Goal: Download file/media

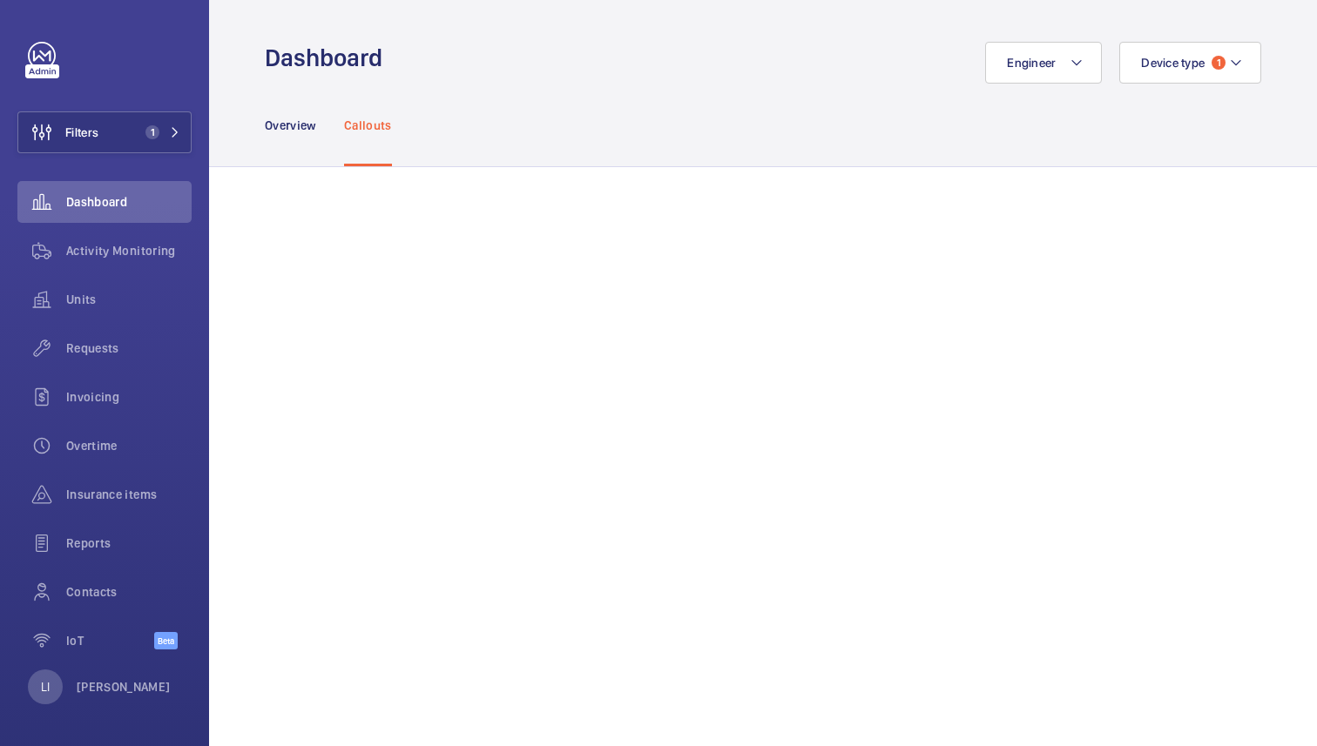
click at [707, 58] on div "Engineer Device type 1" at bounding box center [827, 63] width 868 height 42
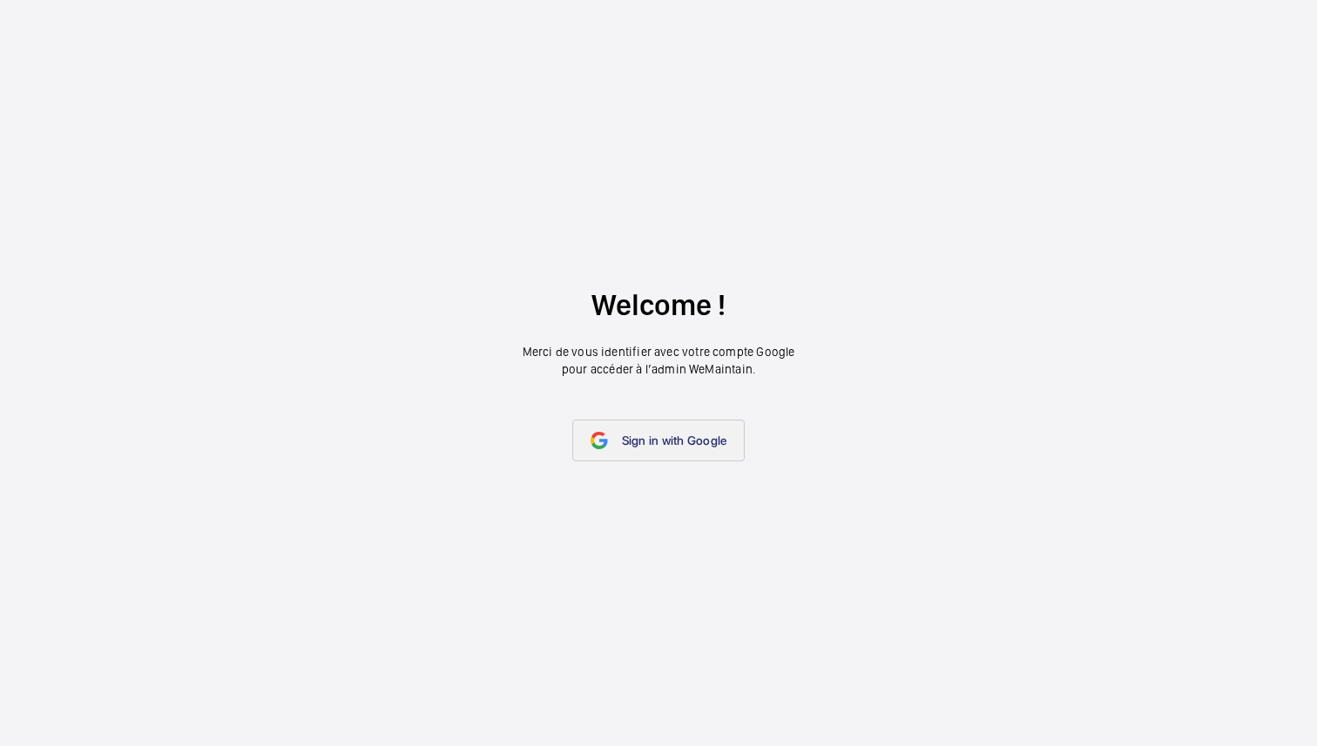
click at [665, 432] on link "Sign in with Google" at bounding box center [658, 441] width 173 height 42
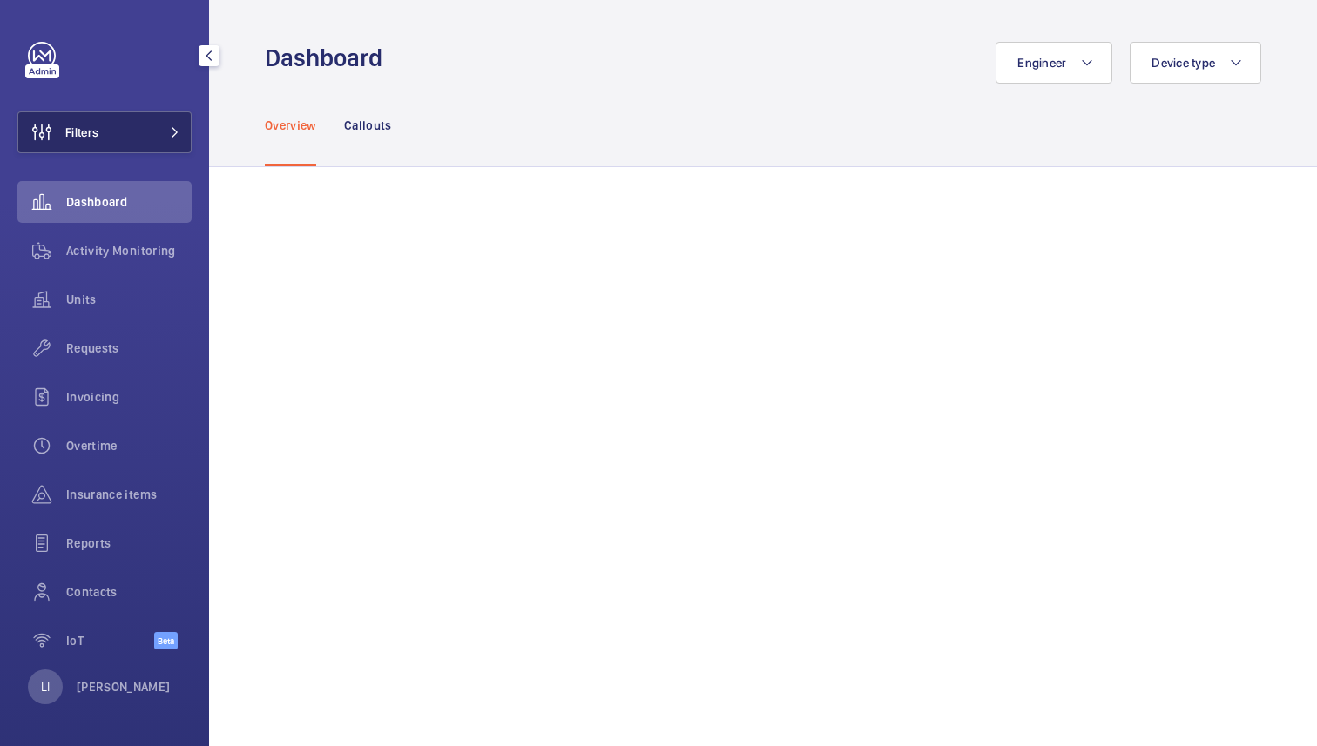
click at [131, 130] on button "Filters" at bounding box center [104, 132] width 174 height 42
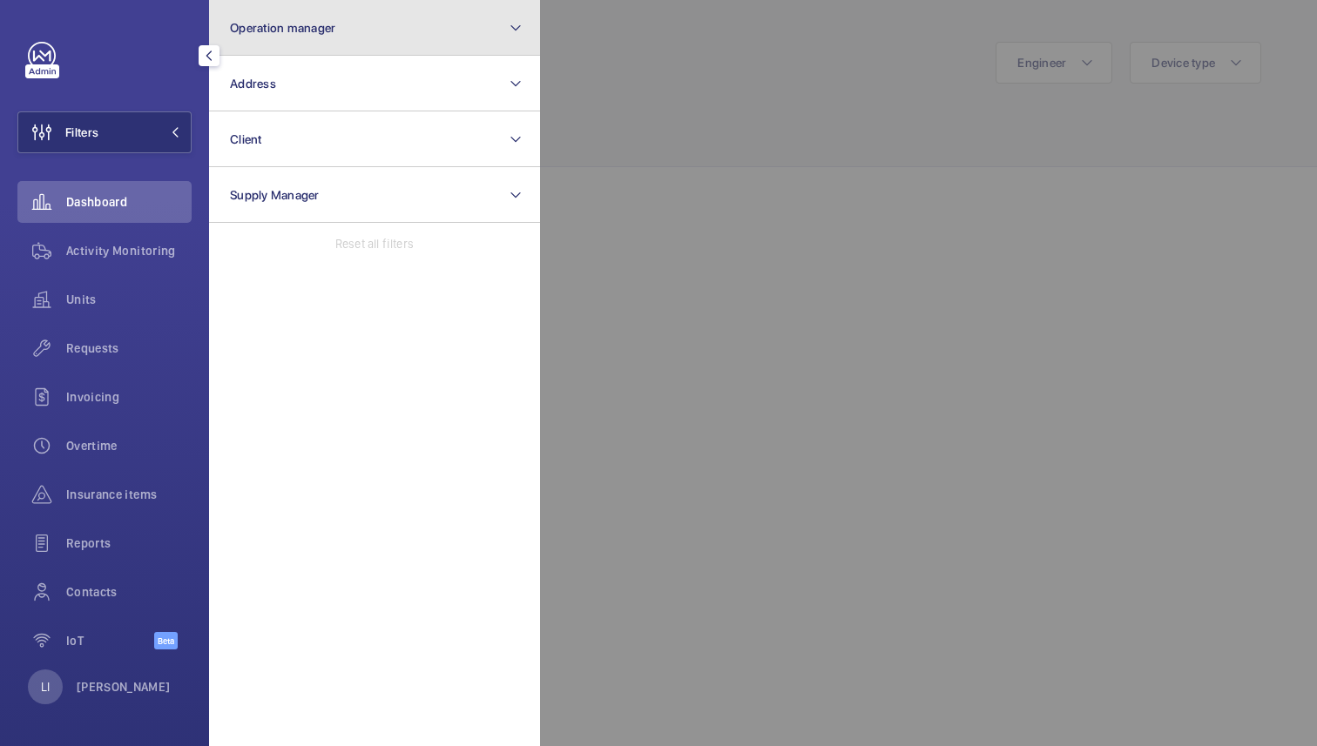
click at [315, 34] on span "Operation manager" at bounding box center [282, 28] width 105 height 14
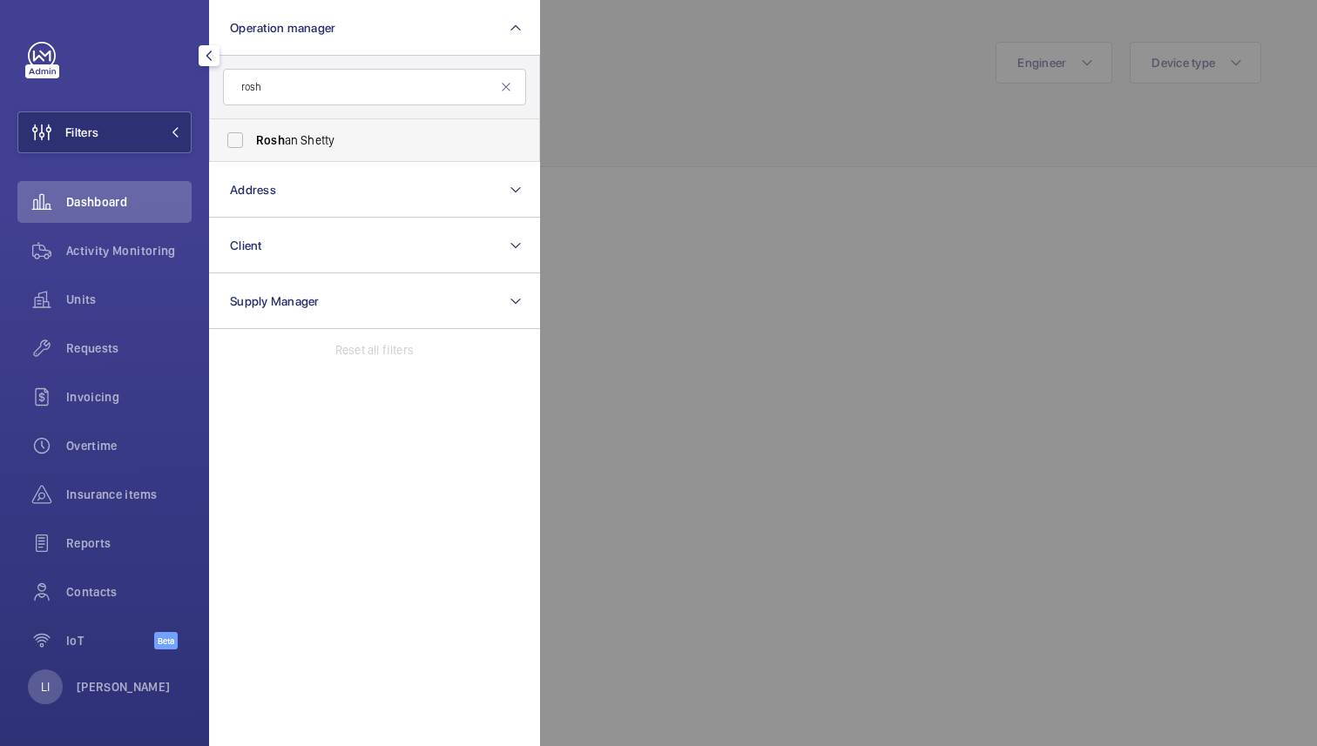
type input "rosh"
click at [314, 142] on span "Rosh an Shetty" at bounding box center [376, 140] width 240 height 17
click at [253, 142] on input "Rosh an Shetty" at bounding box center [235, 140] width 35 height 35
checkbox input "true"
click at [503, 82] on mat-icon at bounding box center [506, 87] width 14 height 14
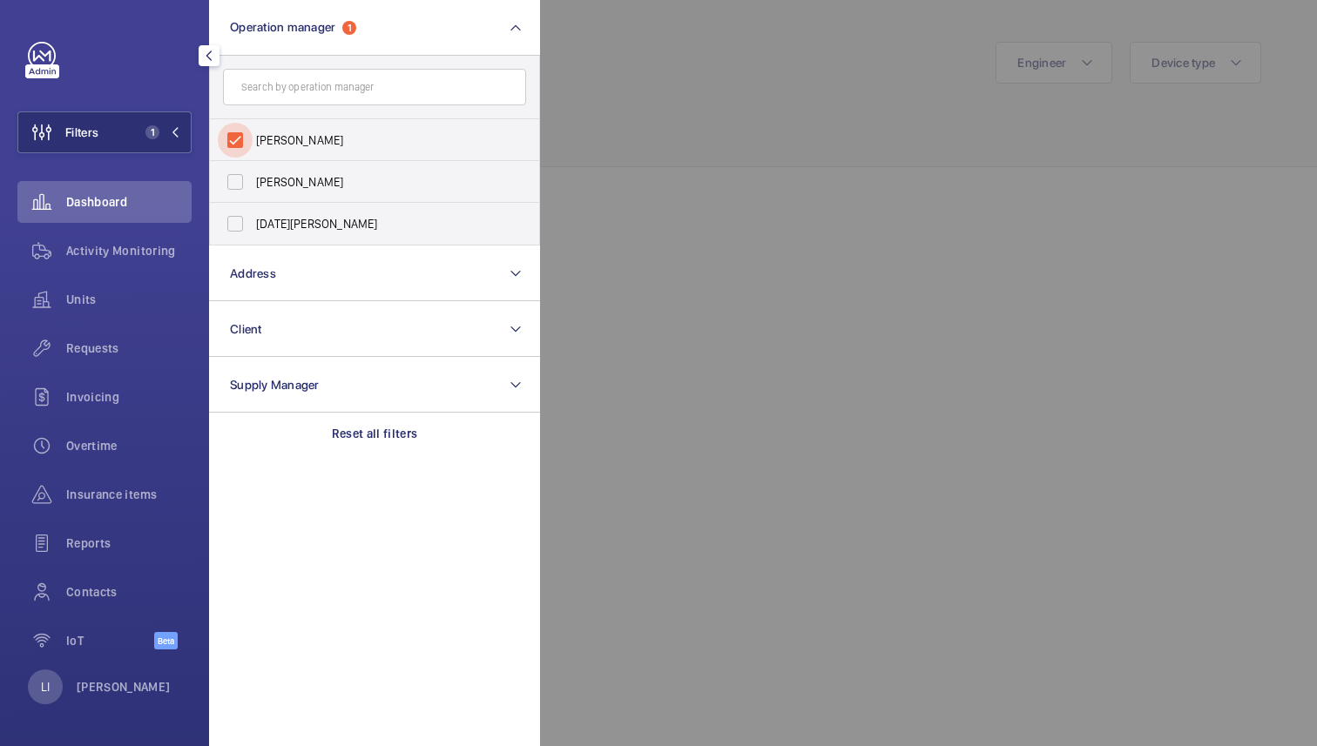
drag, startPoint x: 237, startPoint y: 133, endPoint x: 589, endPoint y: 132, distance: 351.9
click at [238, 133] on input "[PERSON_NAME]" at bounding box center [235, 140] width 35 height 35
checkbox input "false"
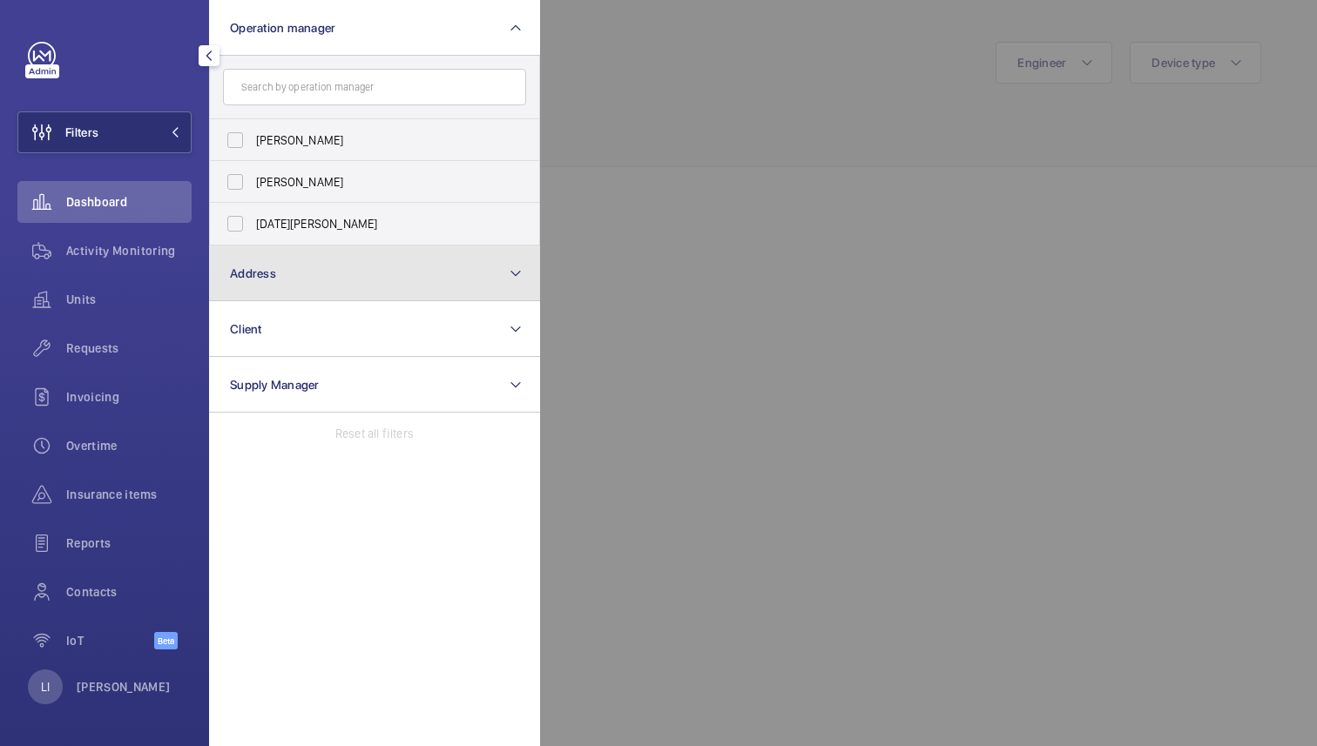
click at [370, 287] on button "Address" at bounding box center [374, 274] width 331 height 56
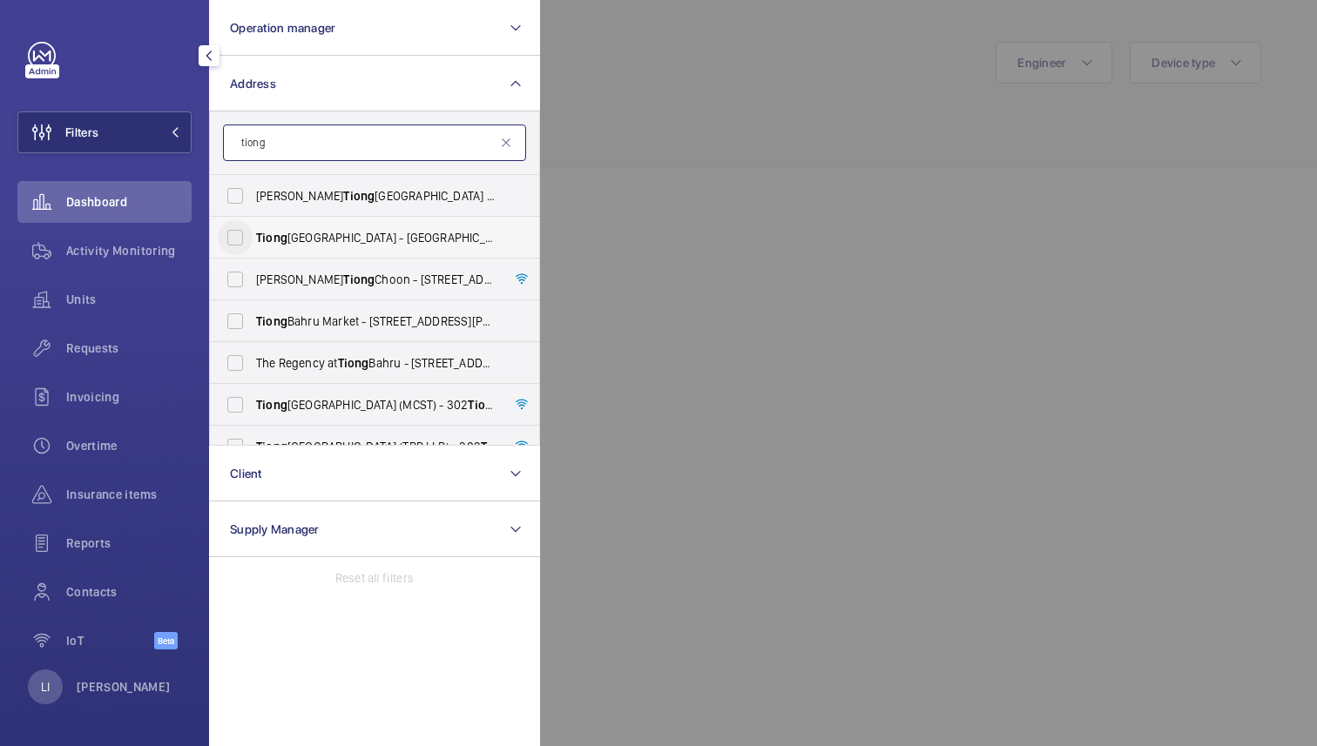
type input "tiong"
click at [240, 238] on input "[PERSON_NAME][GEOGRAPHIC_DATA] - [GEOGRAPHIC_DATA]" at bounding box center [235, 237] width 35 height 35
checkbox input "true"
click at [239, 400] on input "[GEOGRAPHIC_DATA] (MCST) - [STREET_ADDRESS][PERSON_NAME]" at bounding box center [235, 405] width 35 height 35
checkbox input "true"
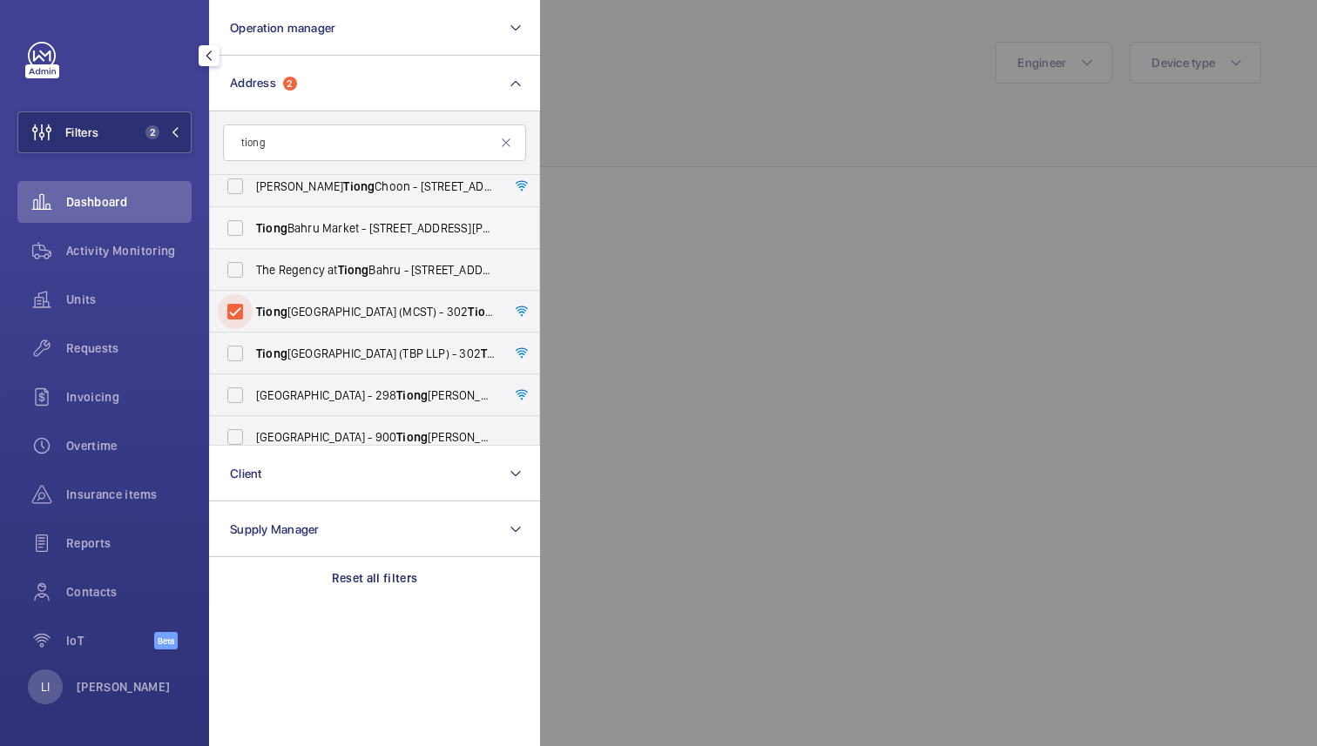
scroll to position [100, 0]
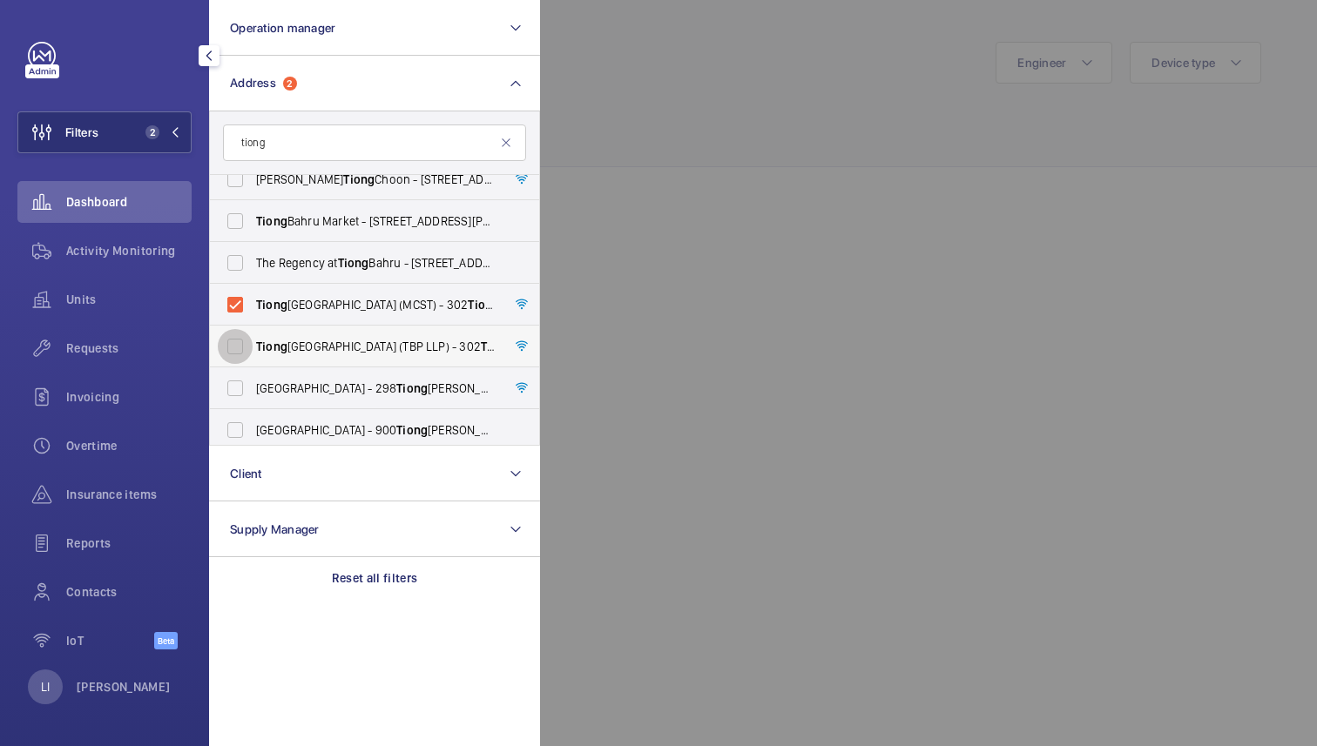
click at [241, 348] on input "[GEOGRAPHIC_DATA] (TBP LLP) - [STREET_ADDRESS]" at bounding box center [235, 346] width 35 height 35
checkbox input "true"
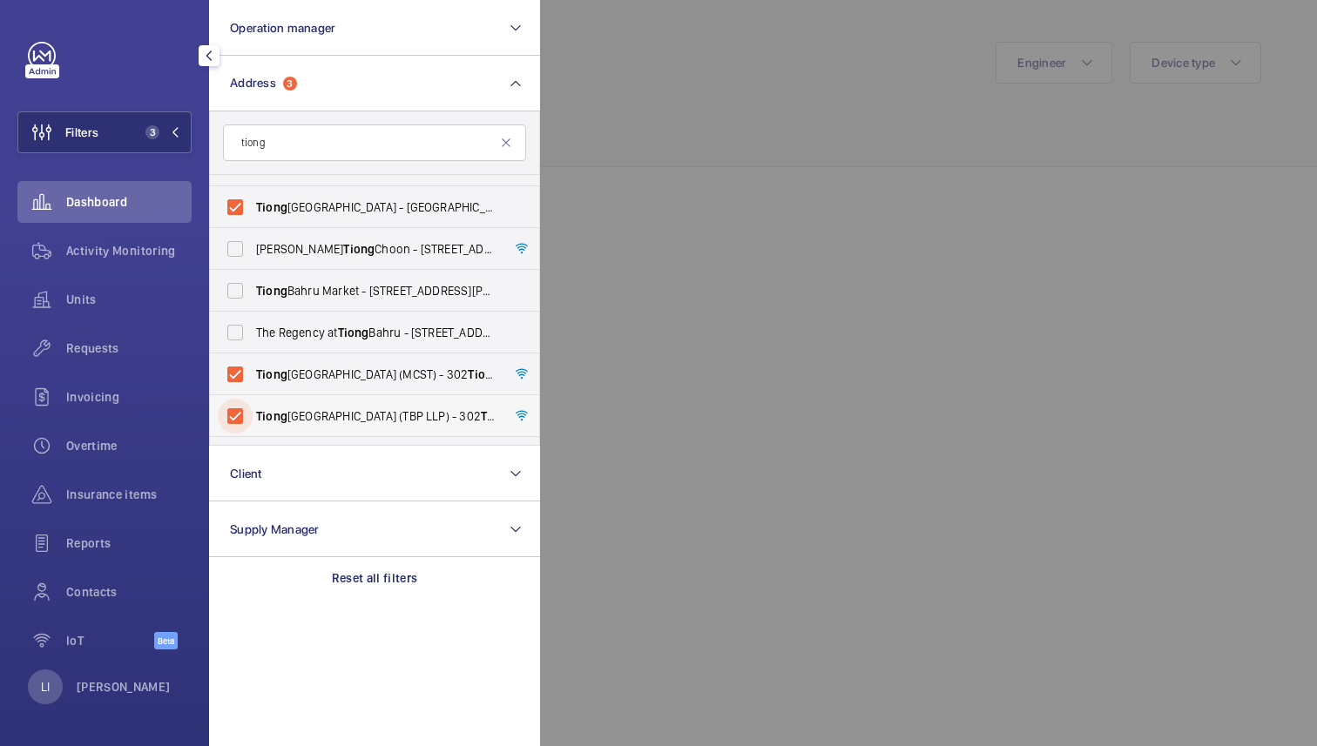
scroll to position [10, 0]
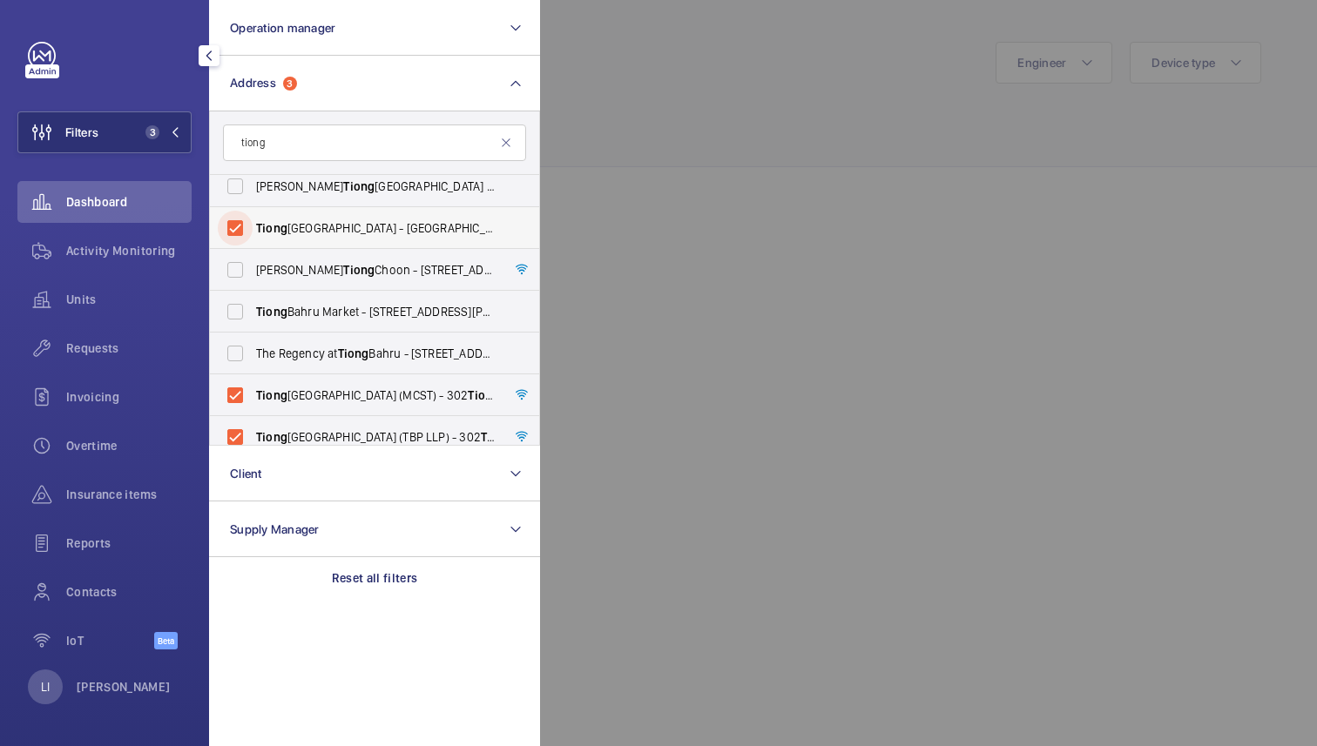
click at [238, 231] on input "[PERSON_NAME][GEOGRAPHIC_DATA] - [GEOGRAPHIC_DATA]" at bounding box center [235, 228] width 35 height 35
checkbox input "false"
click at [288, 143] on input "tiong" at bounding box center [374, 143] width 303 height 37
type input "t"
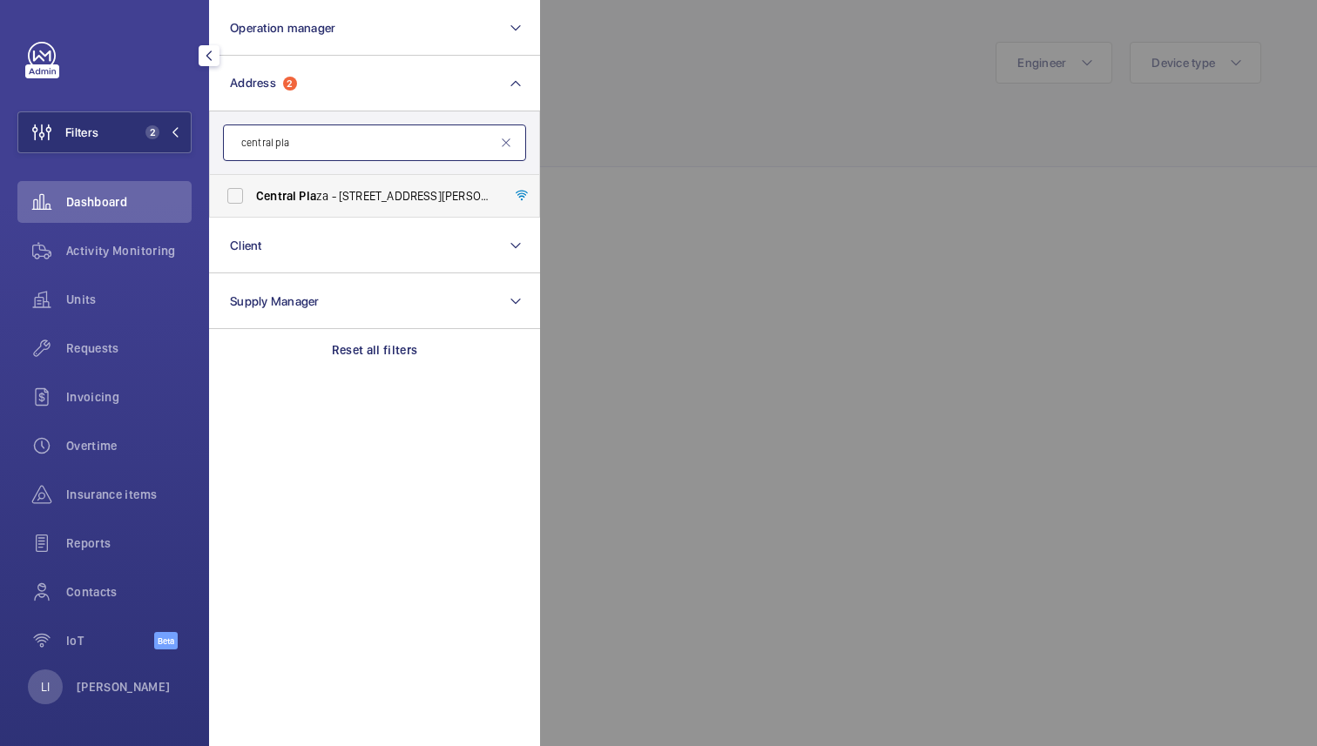
type input "central pla"
click at [339, 192] on span "Central Pla za - [STREET_ADDRESS][PERSON_NAME]" at bounding box center [376, 195] width 240 height 17
click at [253, 192] on input "Central Pla za - [STREET_ADDRESS][PERSON_NAME]" at bounding box center [235, 196] width 35 height 35
checkbox input "true"
click at [690, 84] on div at bounding box center [1198, 373] width 1317 height 746
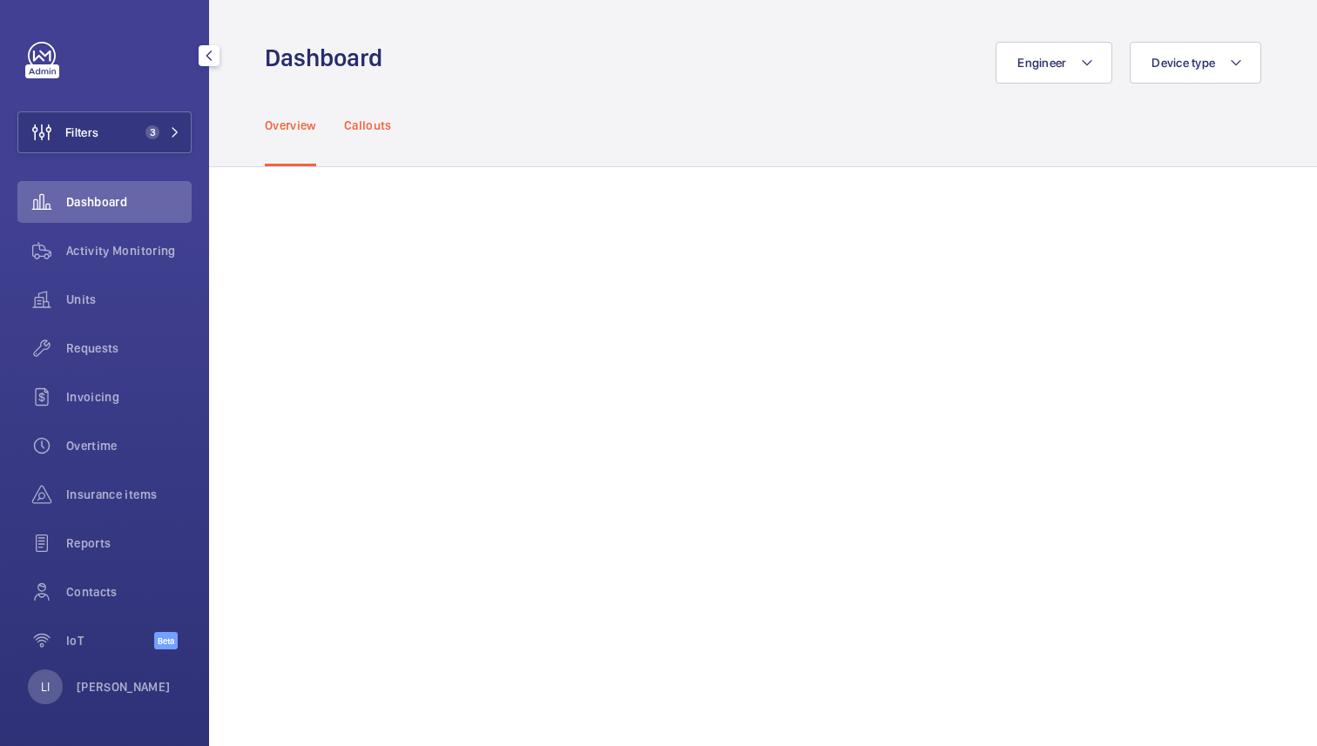
click at [362, 129] on p "Callouts" at bounding box center [368, 125] width 48 height 17
click at [312, 125] on p "Overview" at bounding box center [290, 125] width 51 height 17
click at [109, 246] on span "Activity Monitoring" at bounding box center [128, 250] width 125 height 17
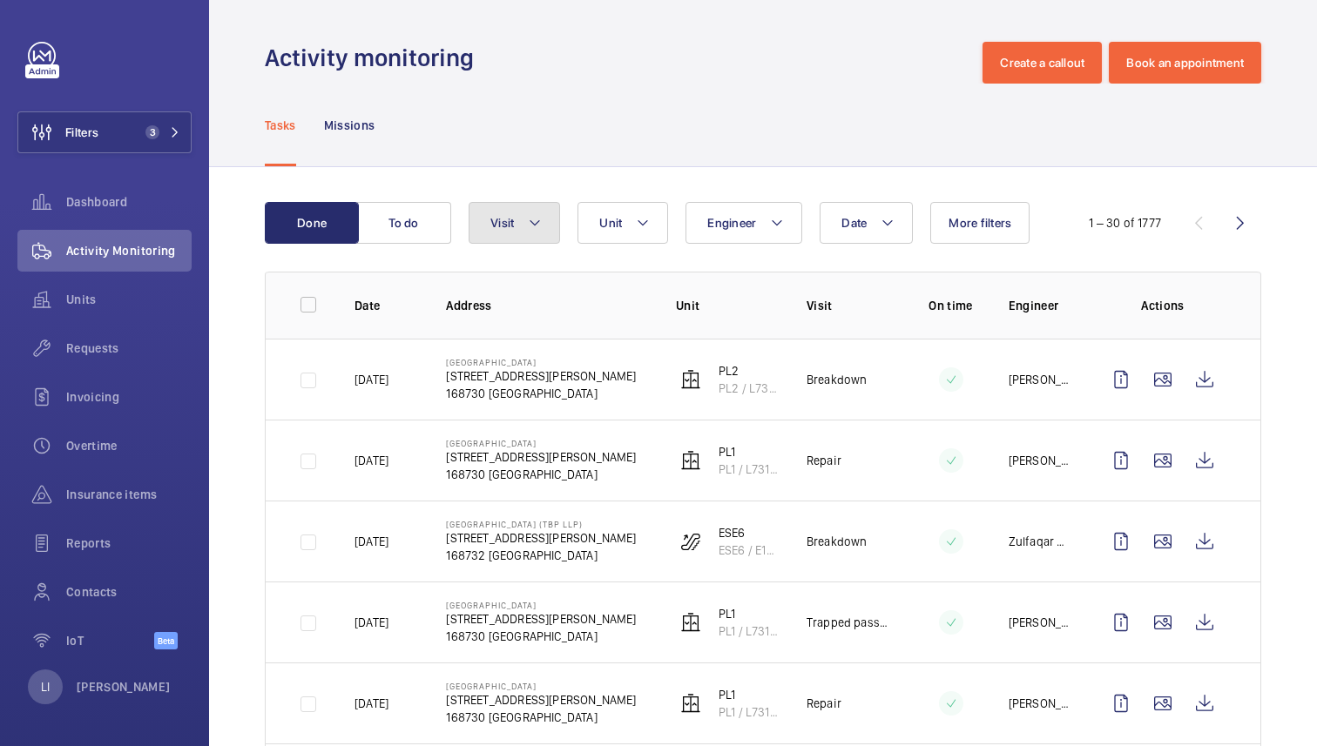
click at [533, 228] on mat-icon at bounding box center [535, 223] width 14 height 21
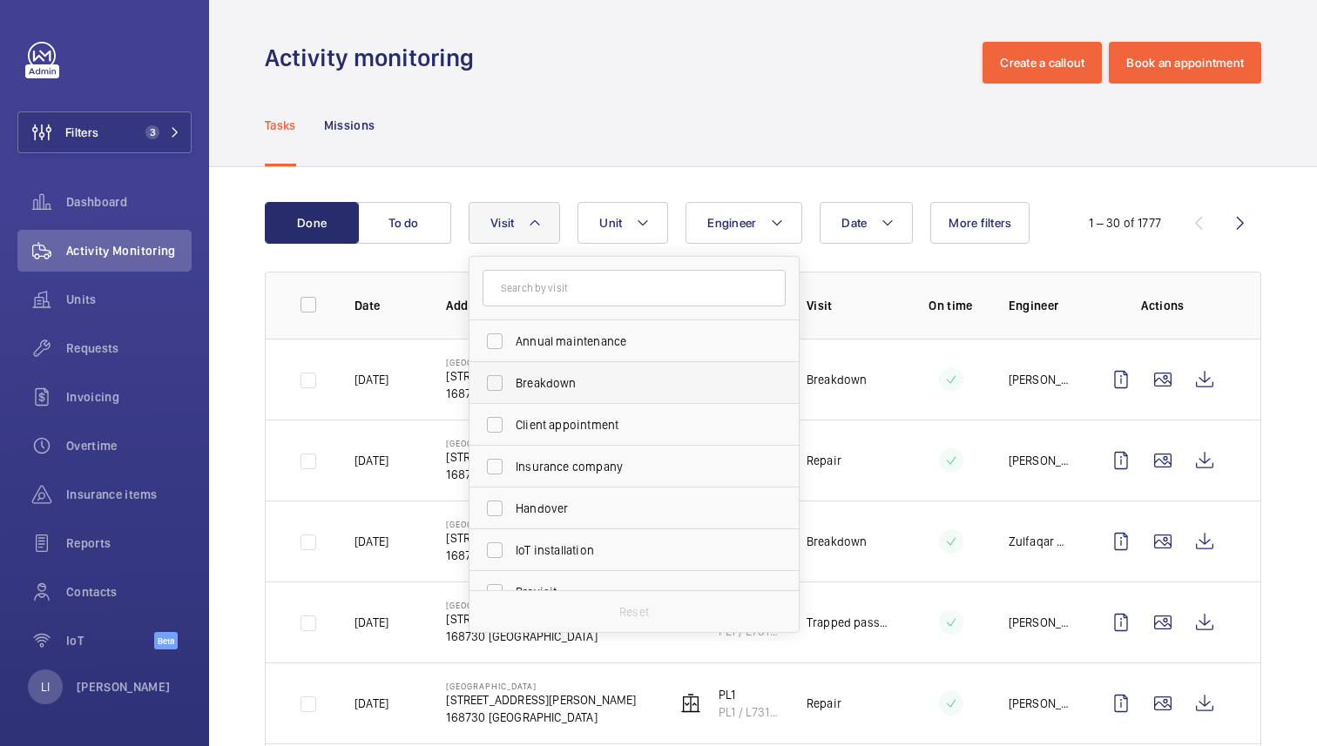
click at [568, 383] on span "Breakdown" at bounding box center [636, 383] width 240 height 17
click at [512, 383] on input "Breakdown" at bounding box center [494, 383] width 35 height 35
checkbox input "true"
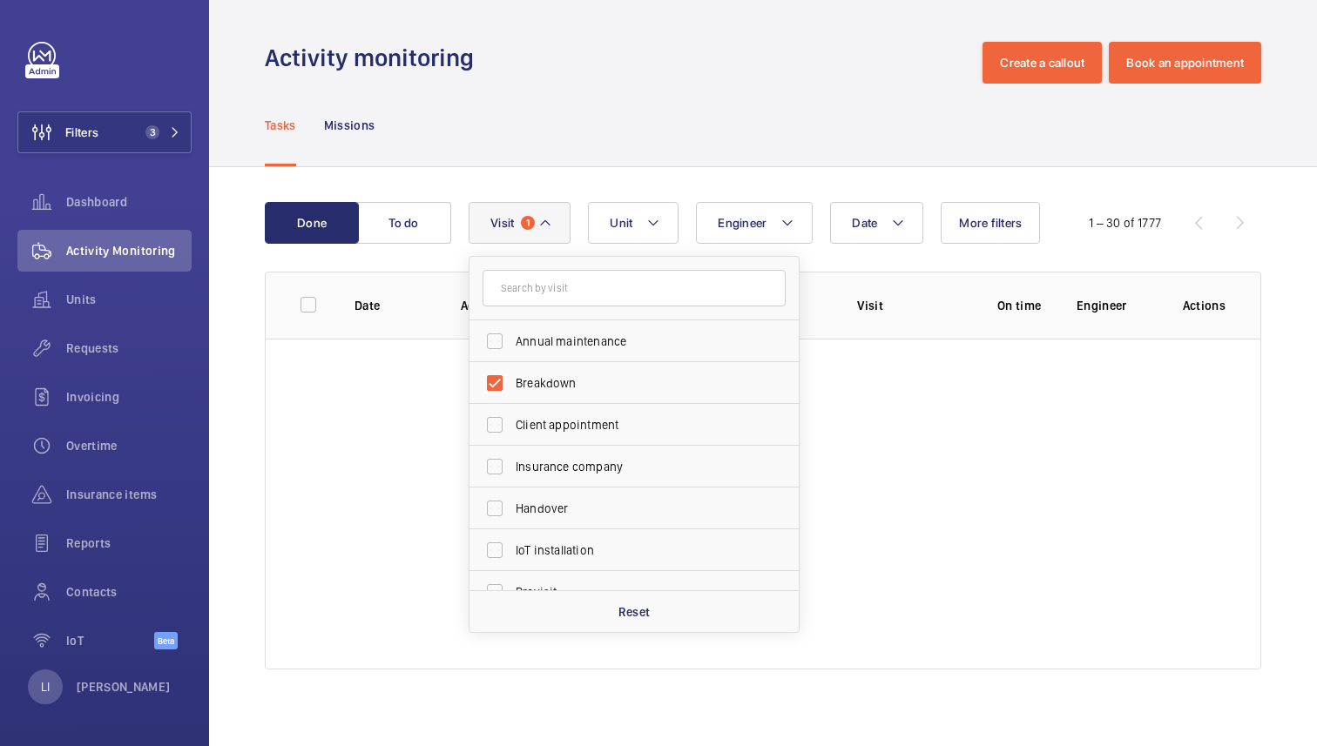
click at [597, 146] on div "Tasks Missions" at bounding box center [763, 125] width 996 height 83
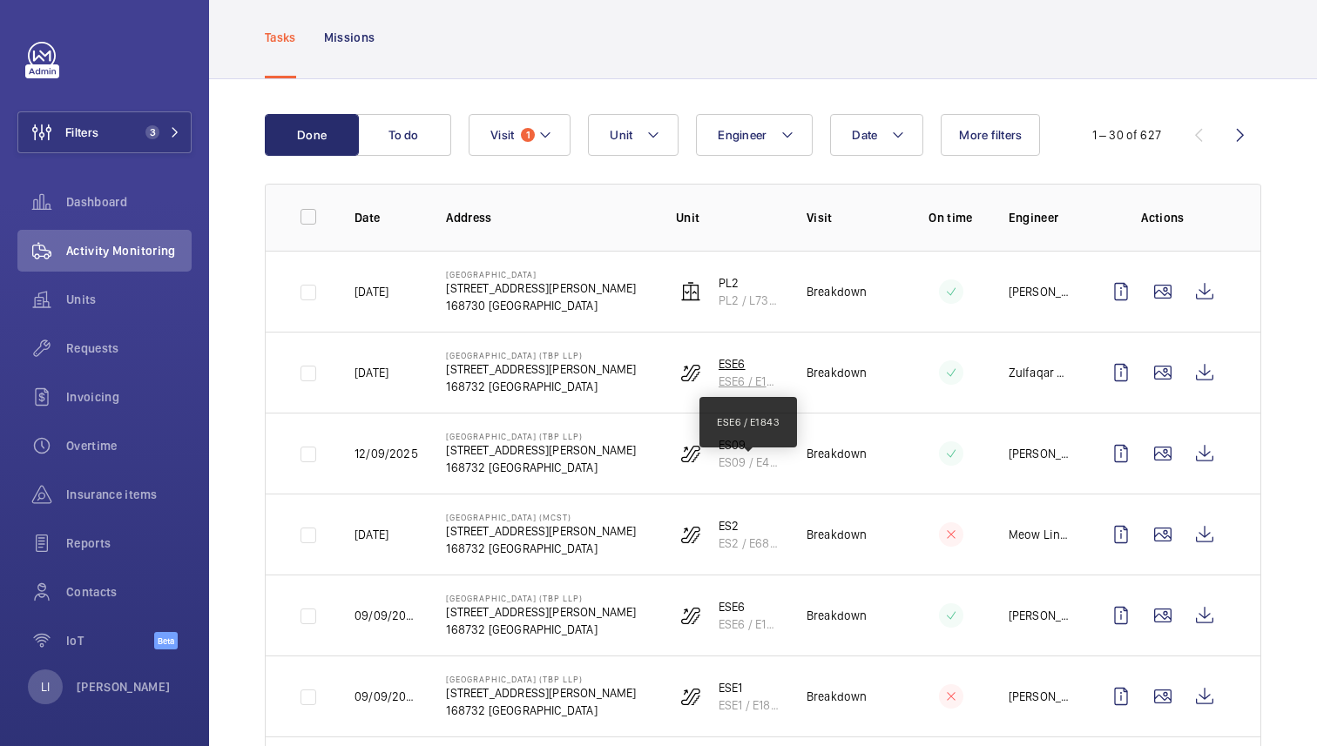
scroll to position [87, 0]
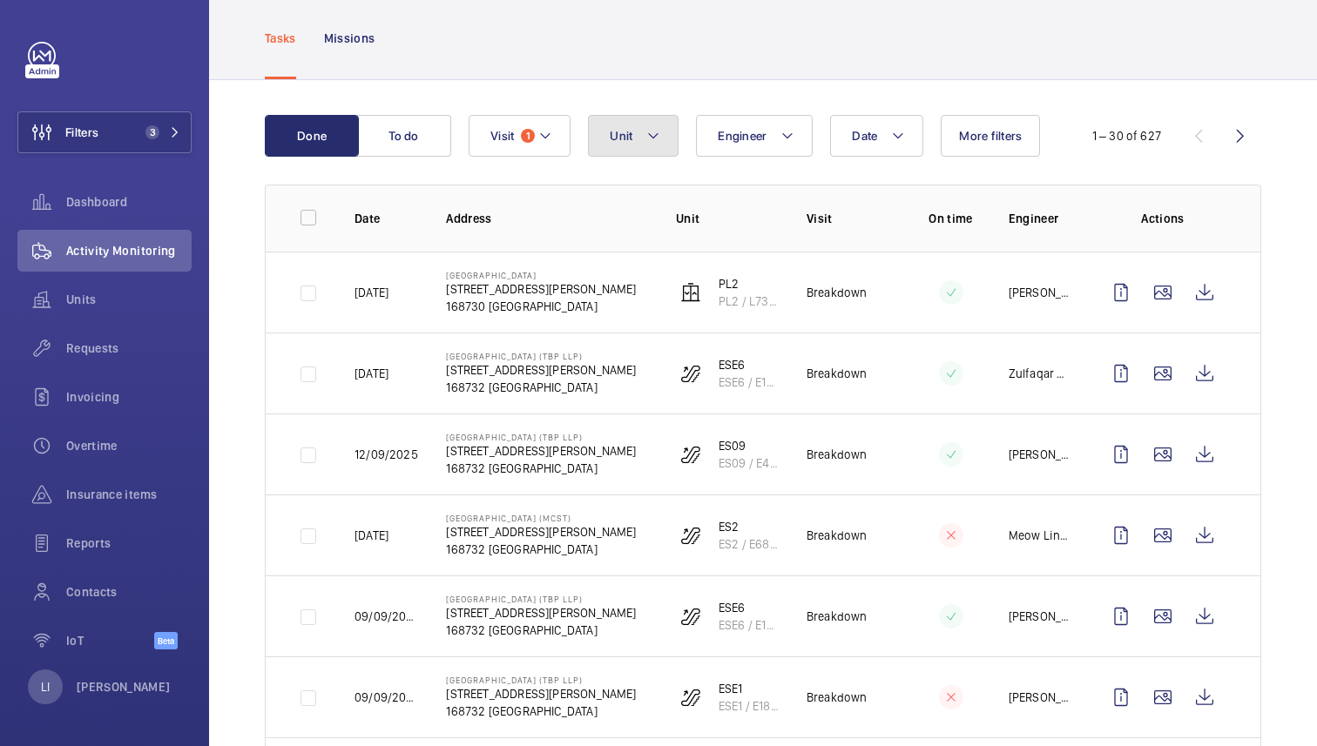
click at [648, 124] on button "Unit" at bounding box center [633, 136] width 91 height 42
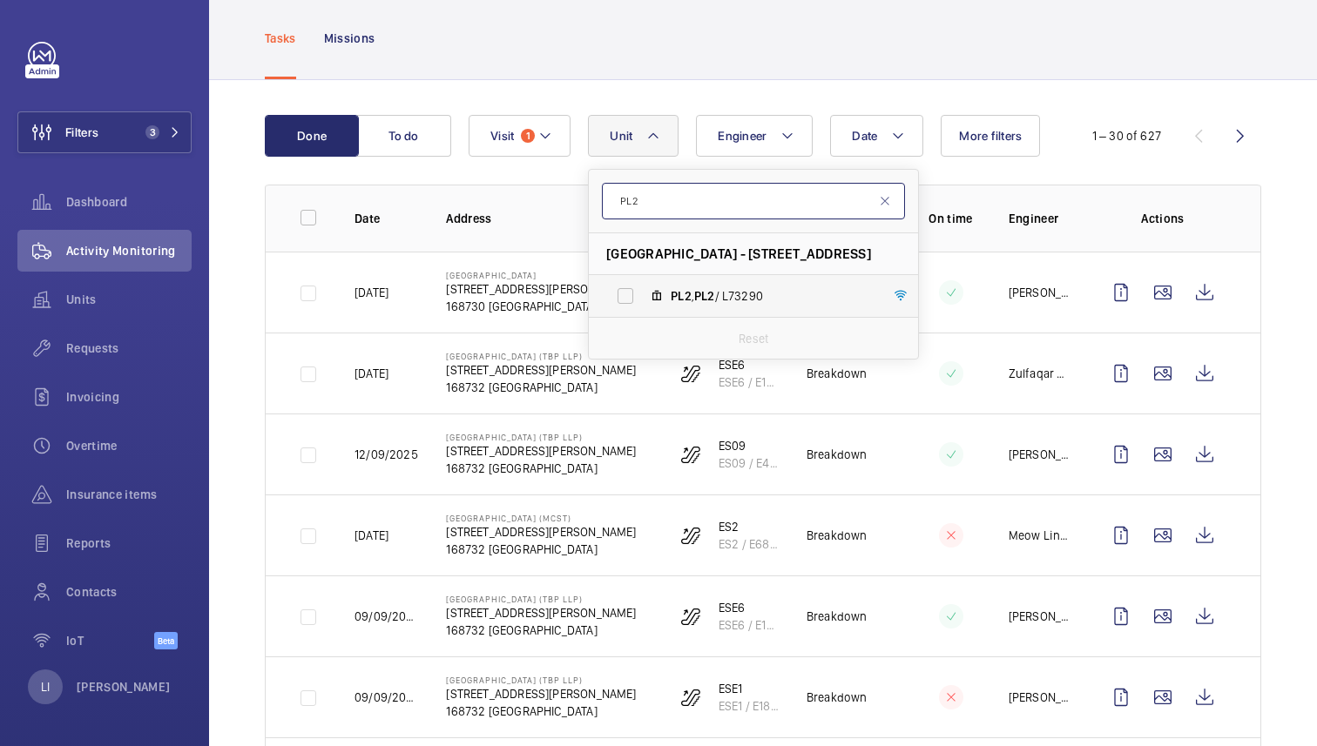
type input "PL2"
click at [714, 293] on span "PL2" at bounding box center [704, 296] width 21 height 14
click at [643, 293] on input "PL2 , PL2 / L73290" at bounding box center [625, 296] width 35 height 35
checkbox input "true"
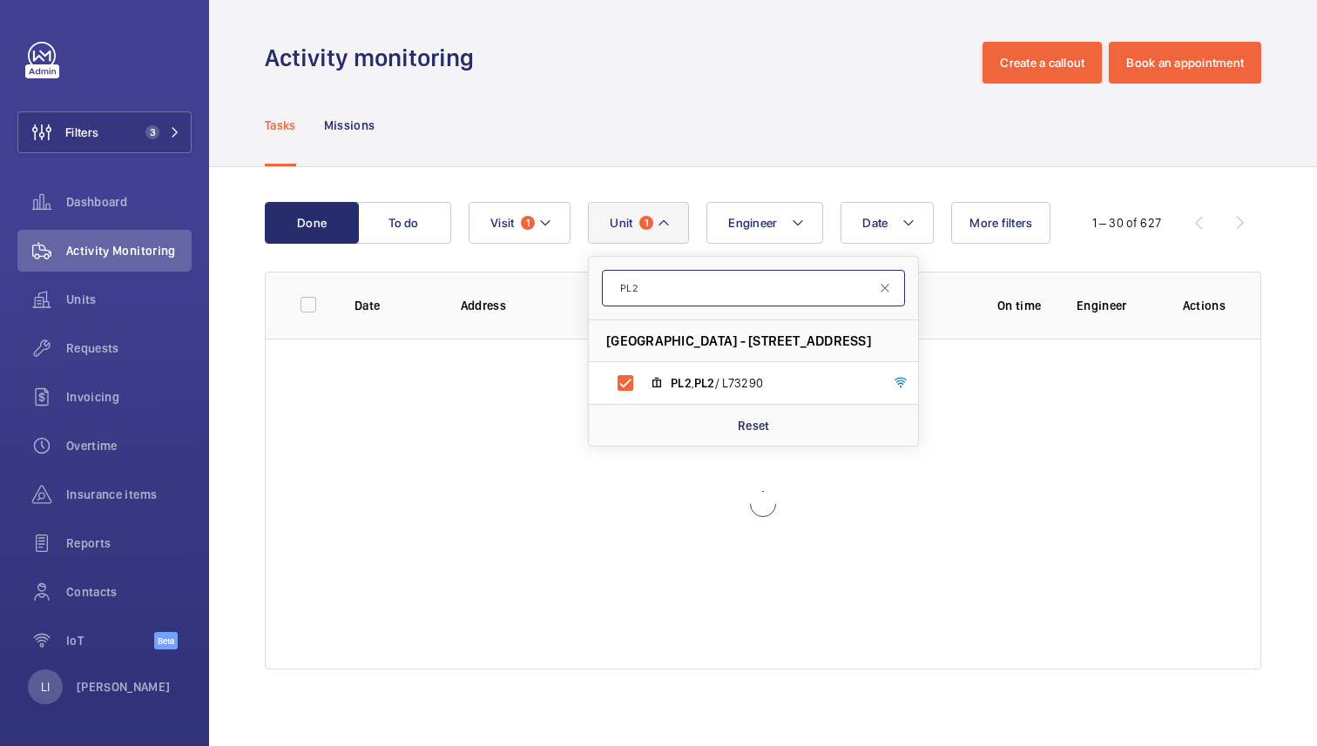
click at [737, 289] on input "PL2" at bounding box center [753, 288] width 303 height 37
type input "P"
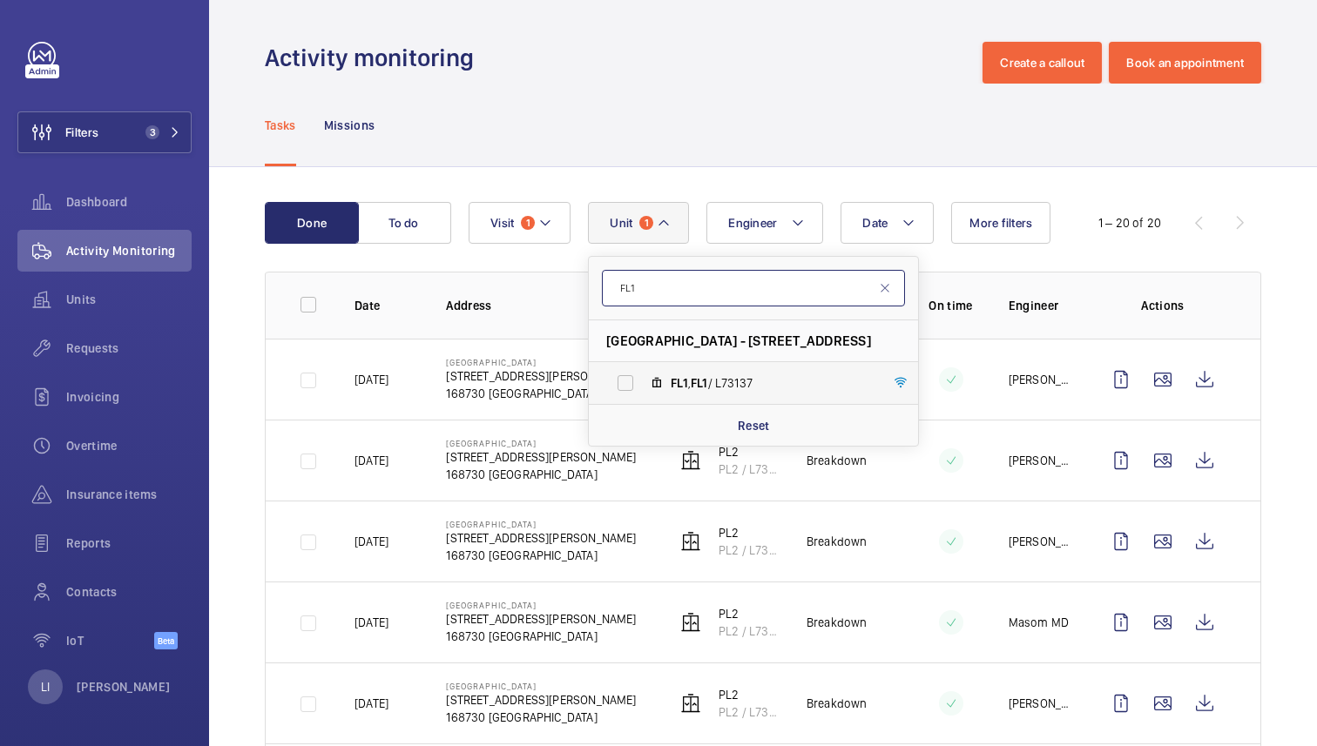
type input "FL1"
click at [730, 373] on label "FL1 , FL1 / L73137" at bounding box center [739, 383] width 301 height 42
click at [643, 373] on input "FL1 , FL1 / L73137" at bounding box center [625, 383] width 35 height 35
checkbox input "true"
click at [676, 283] on input "FL1" at bounding box center [753, 288] width 303 height 37
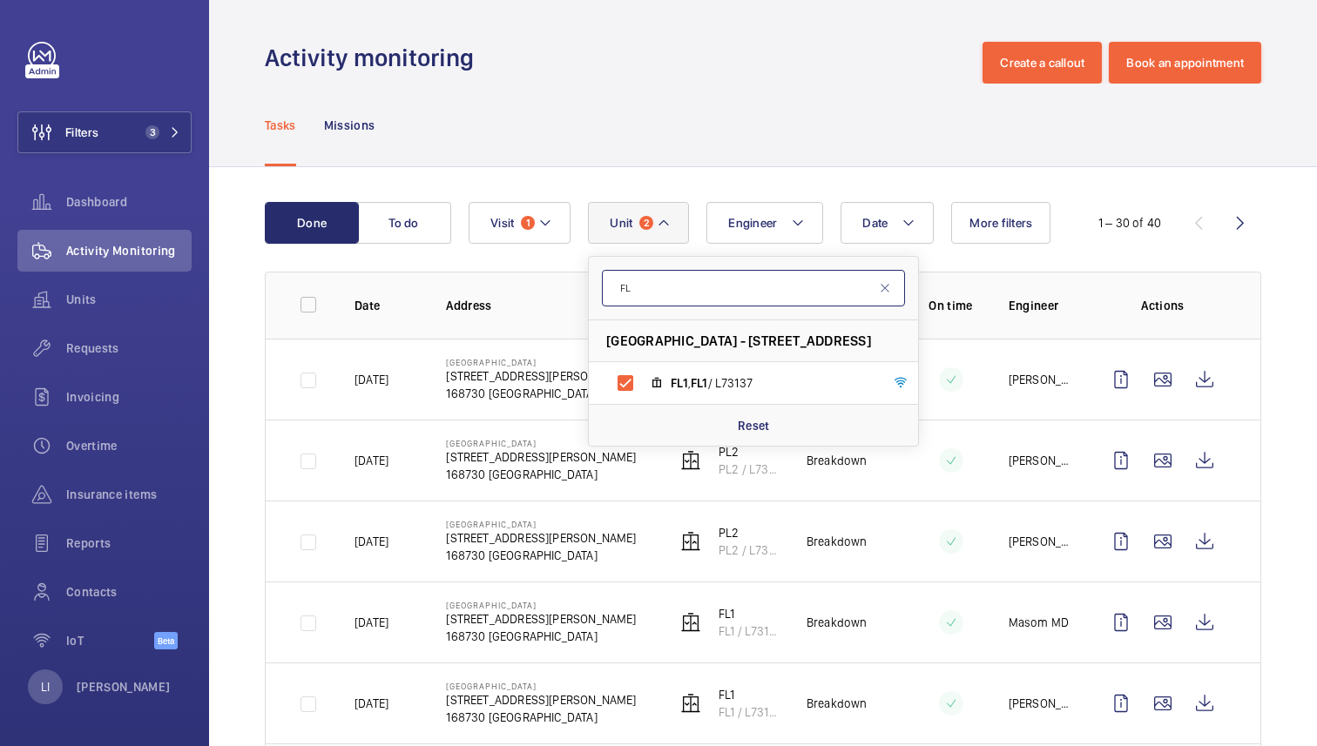
type input "F"
type input "PL4"
click at [680, 376] on span "PL4" at bounding box center [681, 383] width 21 height 14
click at [643, 375] on input "PL4 , PL4 / L73316" at bounding box center [625, 383] width 35 height 35
checkbox input "true"
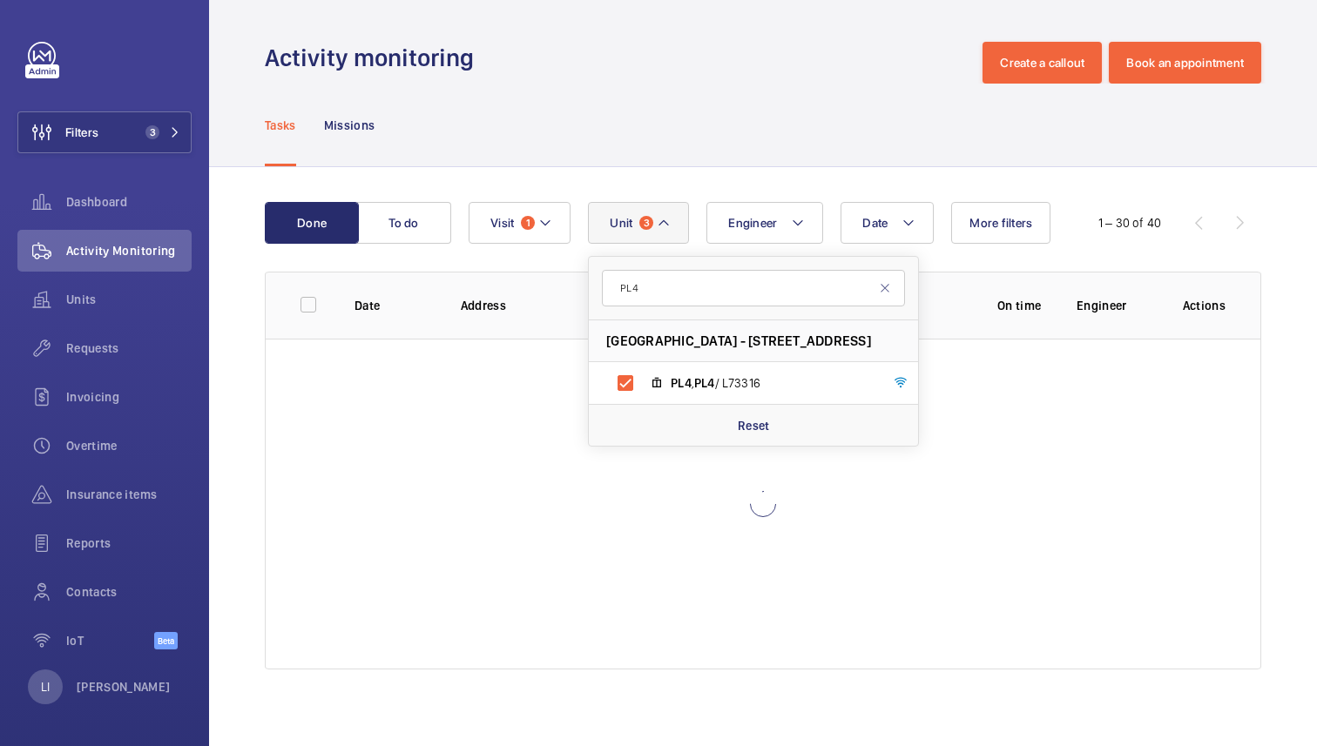
click at [757, 116] on div "Tasks Missions" at bounding box center [763, 125] width 996 height 83
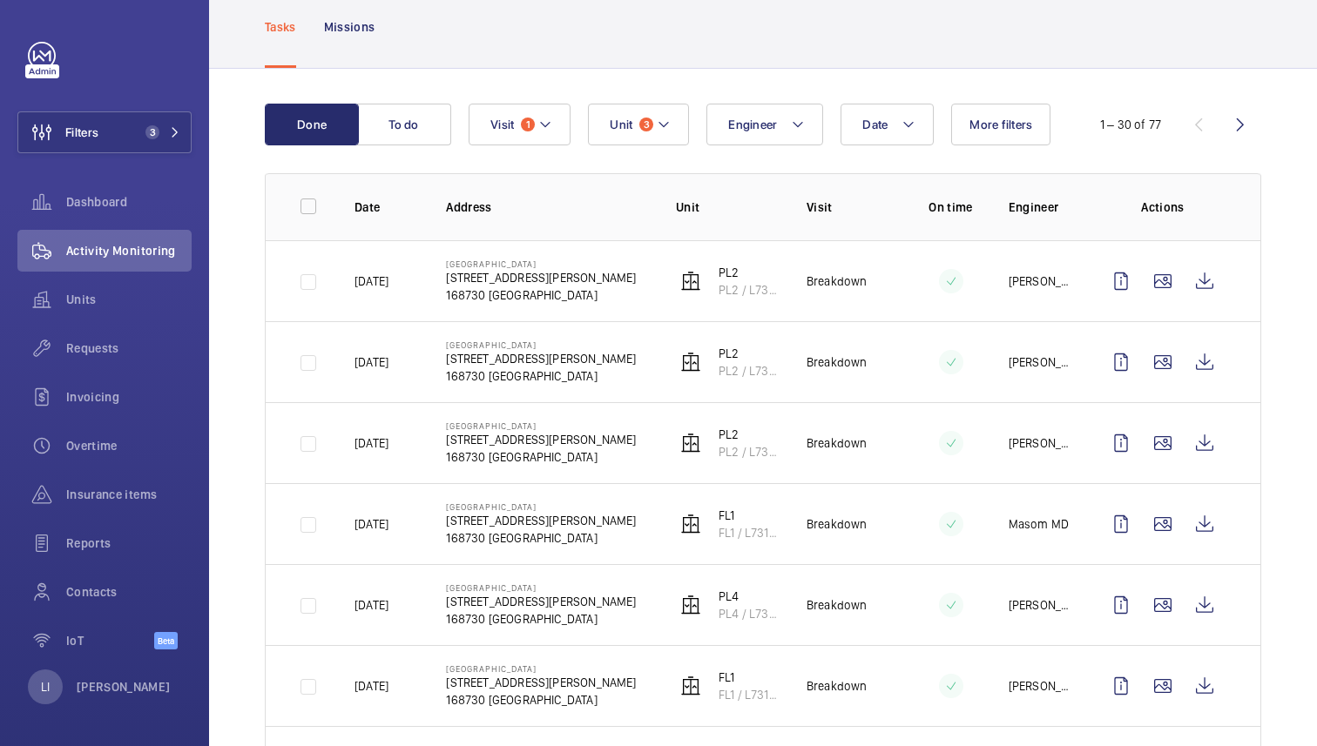
scroll to position [99, 0]
click at [629, 123] on span "Unit" at bounding box center [621, 124] width 23 height 14
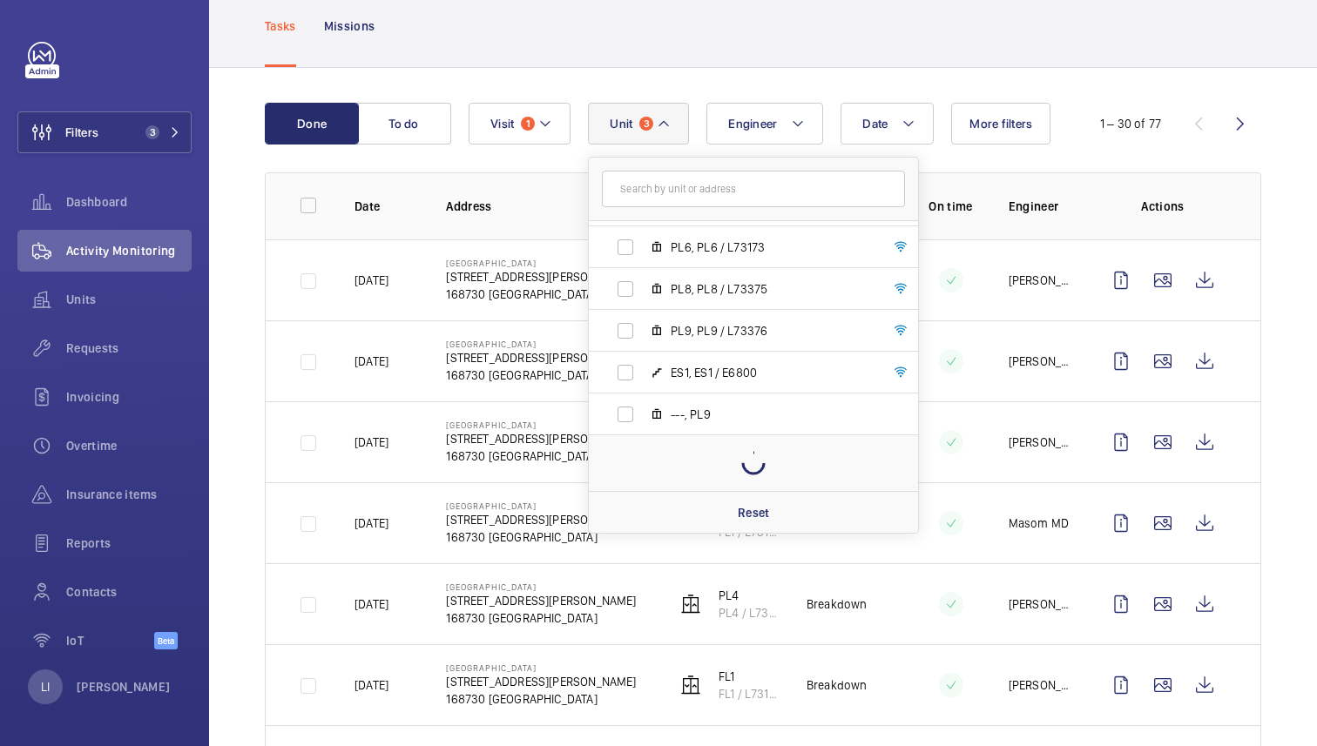
scroll to position [0, 0]
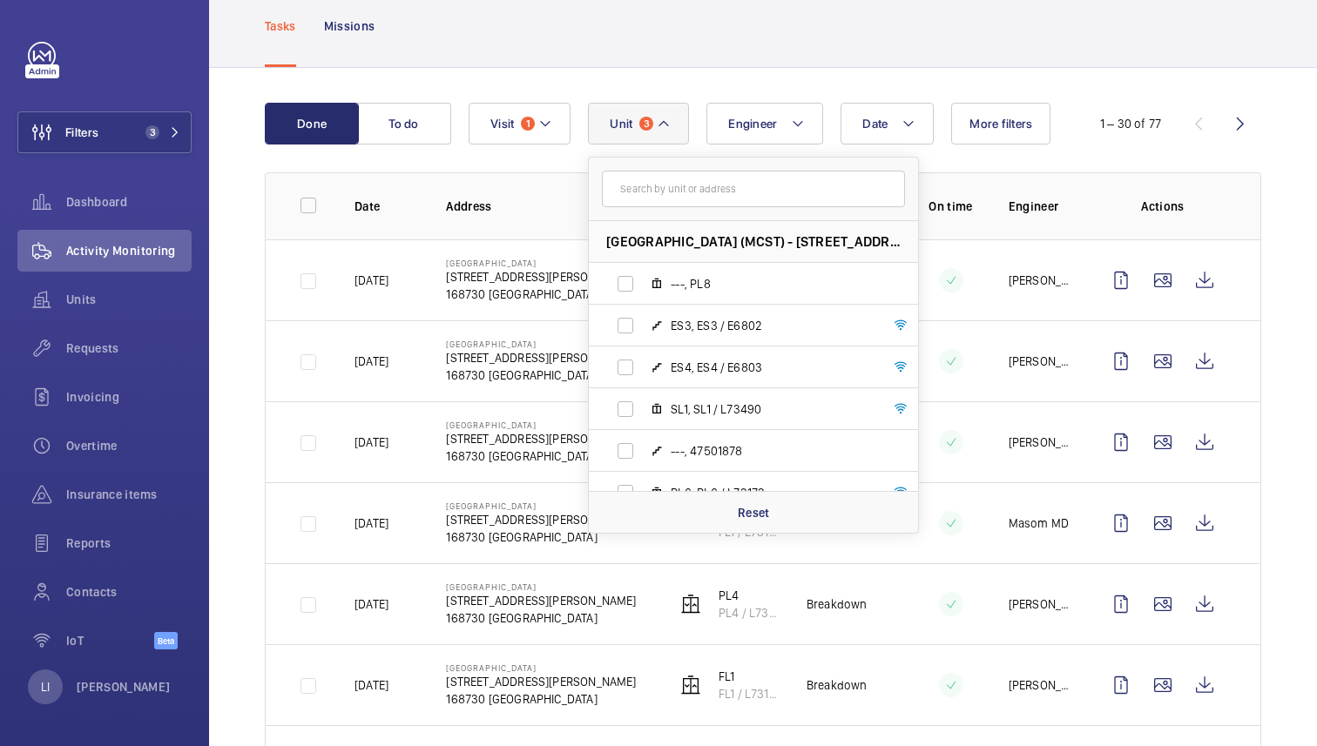
click at [719, 48] on div "Tasks Missions" at bounding box center [763, 25] width 996 height 83
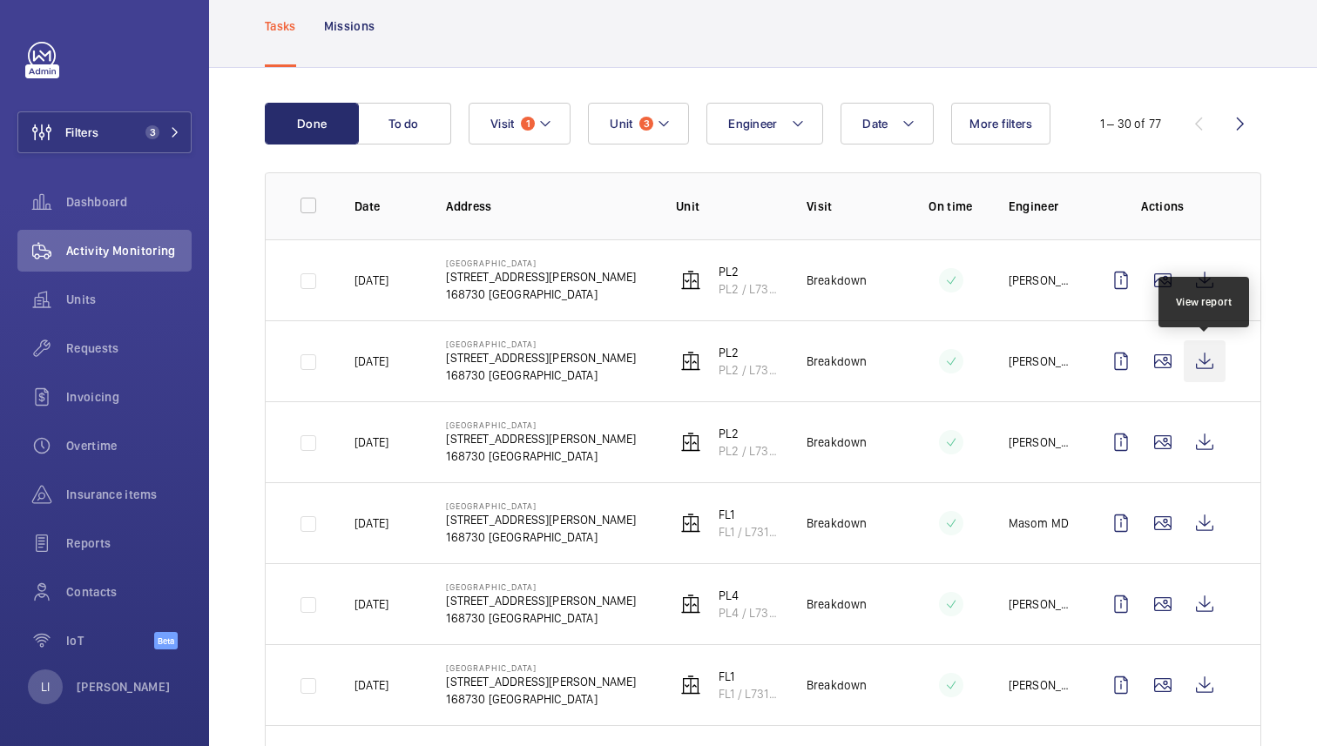
click at [1190, 361] on wm-front-icon-button at bounding box center [1205, 362] width 42 height 42
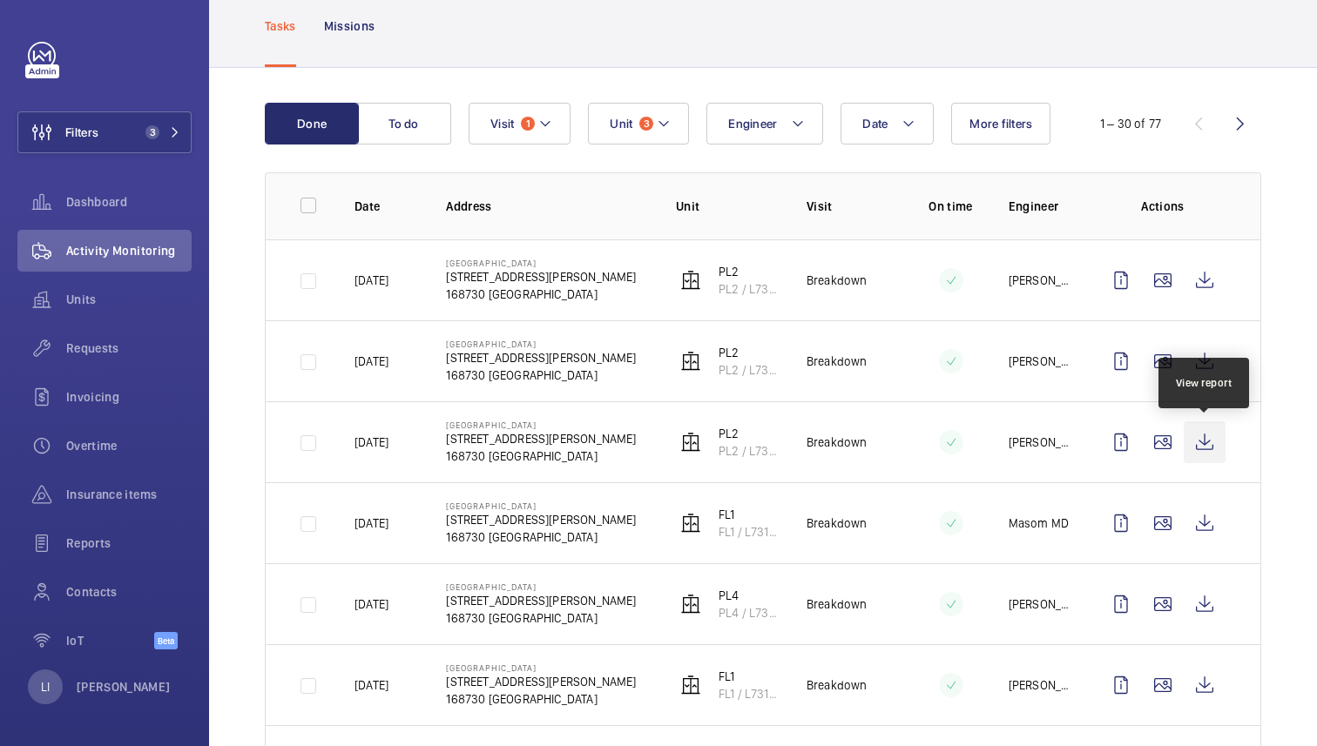
click at [1202, 444] on wm-front-icon-button at bounding box center [1205, 443] width 42 height 42
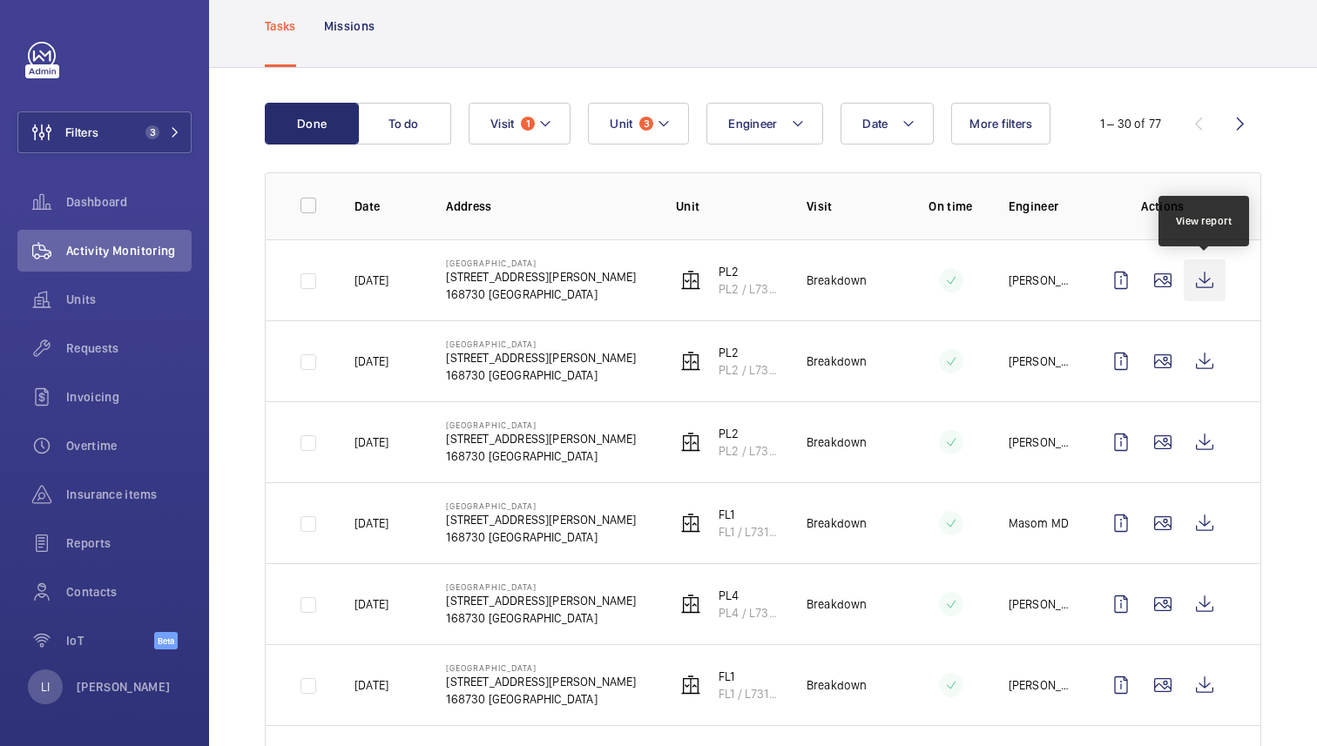
click at [1213, 281] on wm-front-icon-button at bounding box center [1205, 281] width 42 height 42
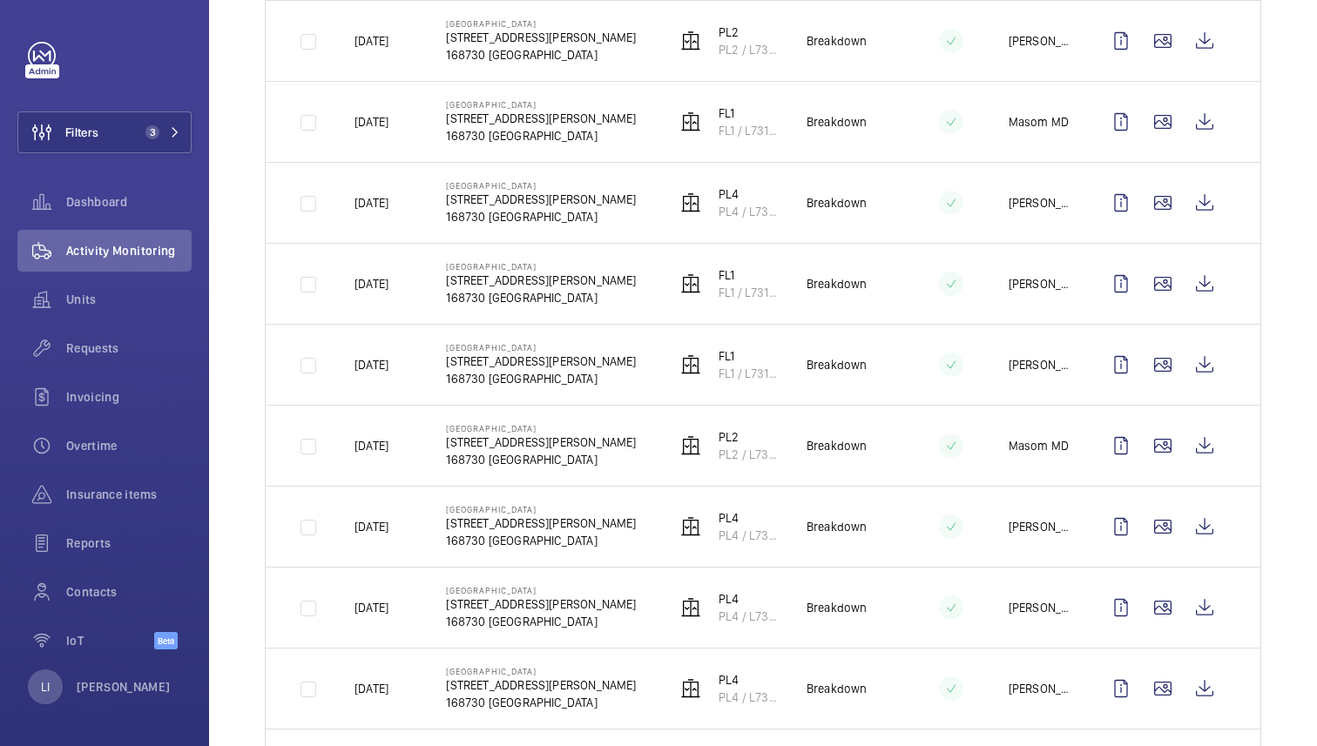
scroll to position [518, 0]
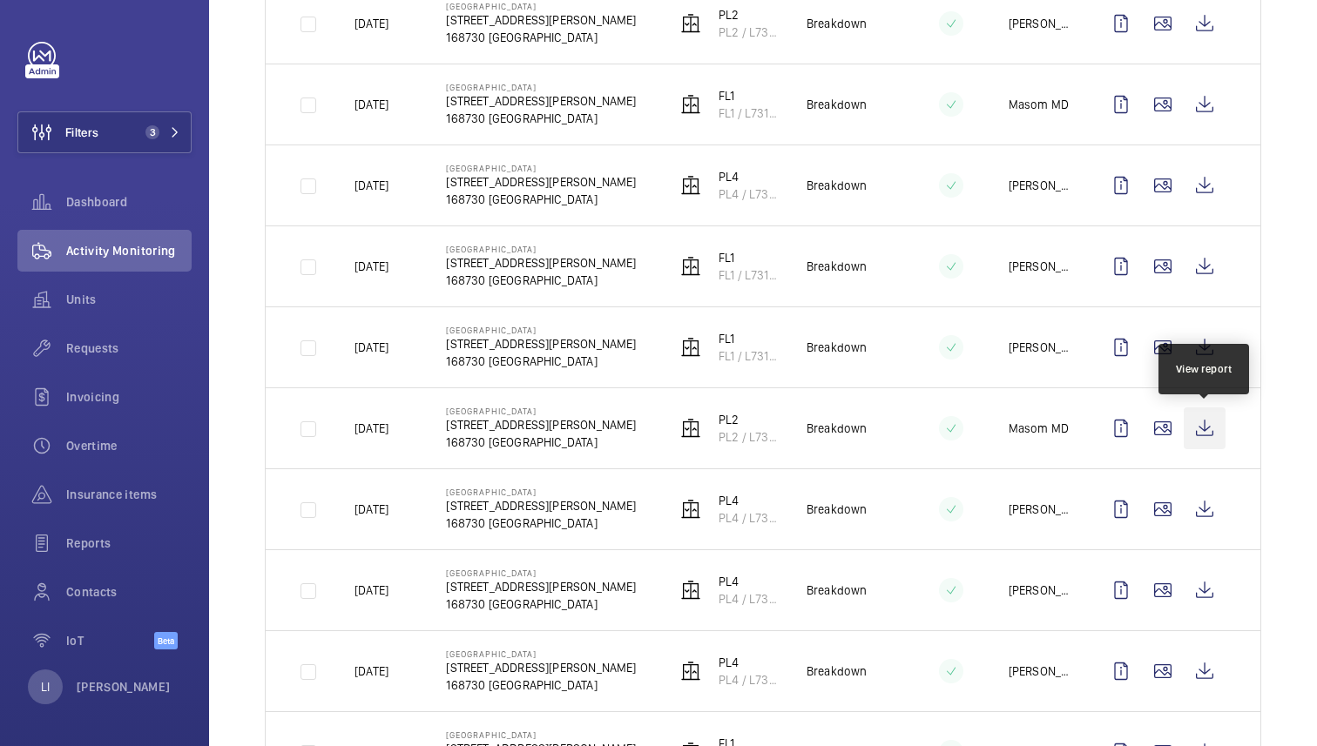
click at [1209, 425] on wm-front-icon-button at bounding box center [1205, 429] width 42 height 42
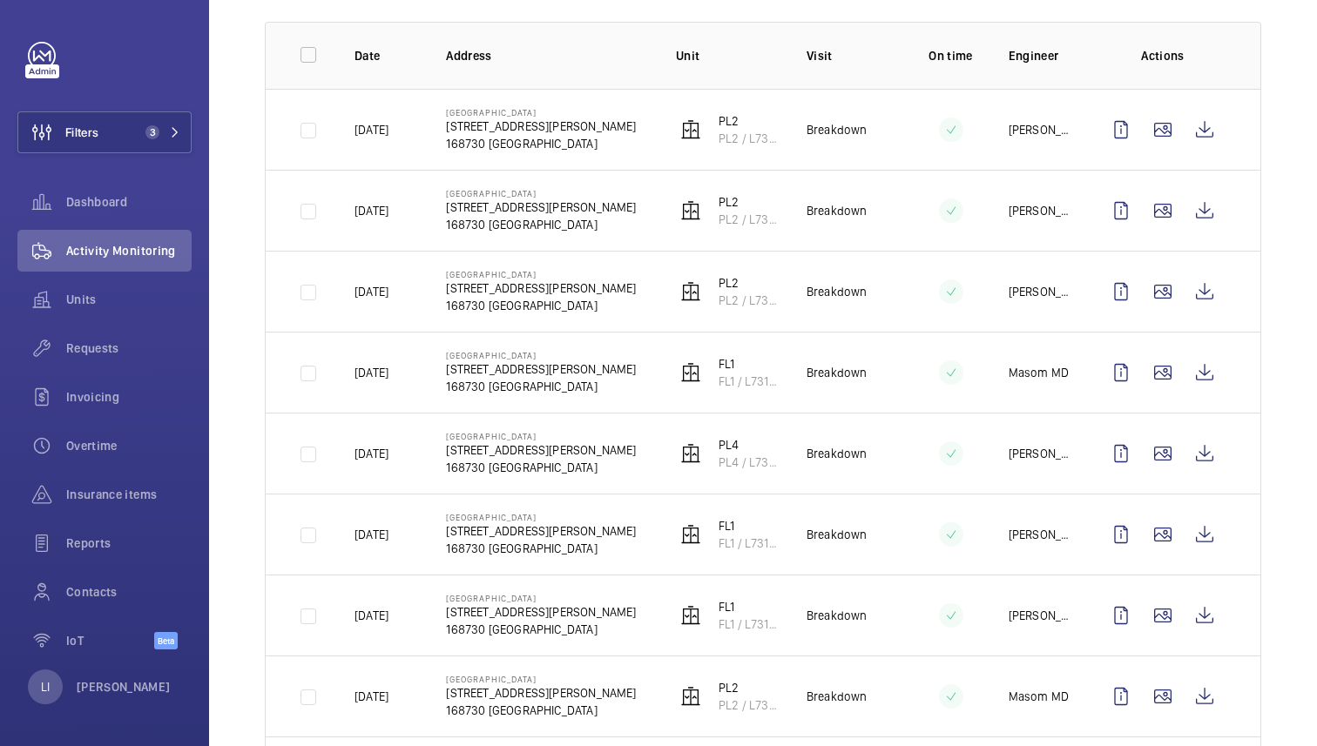
scroll to position [259, 0]
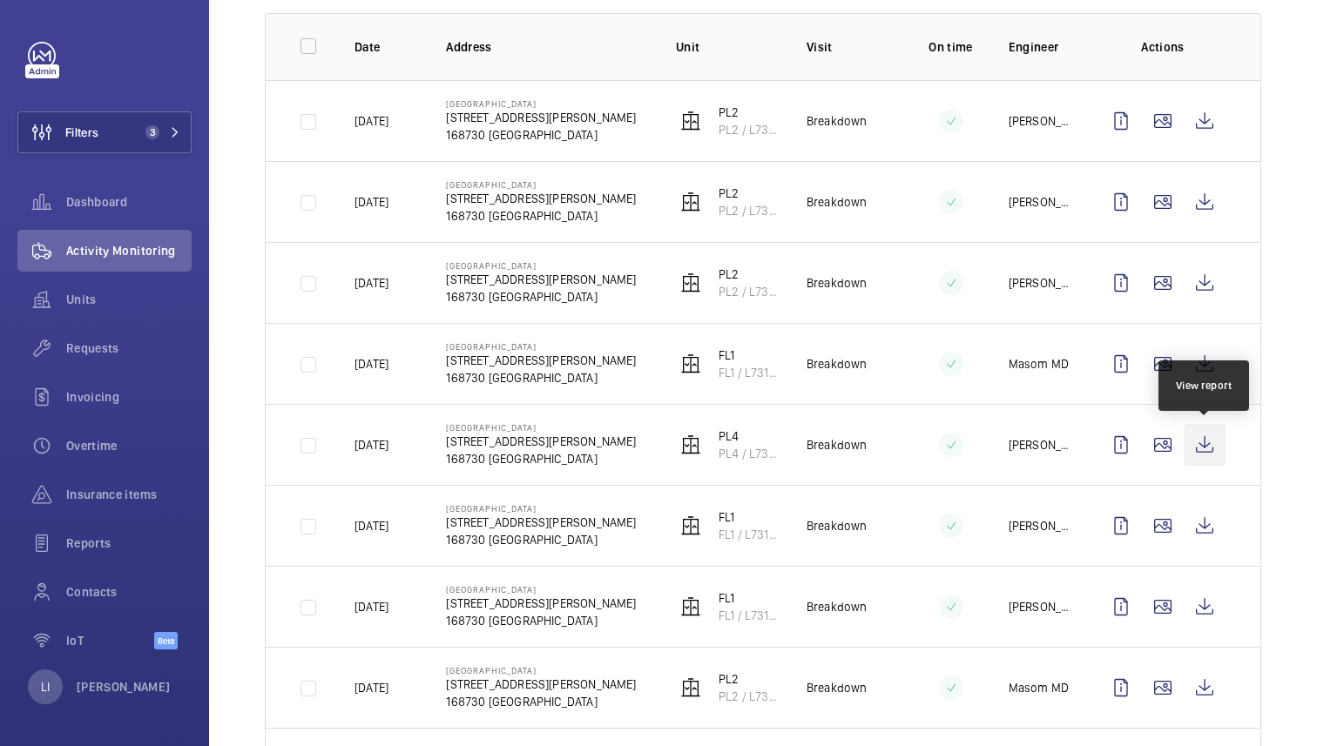
click at [1209, 444] on wm-front-icon-button at bounding box center [1205, 445] width 42 height 42
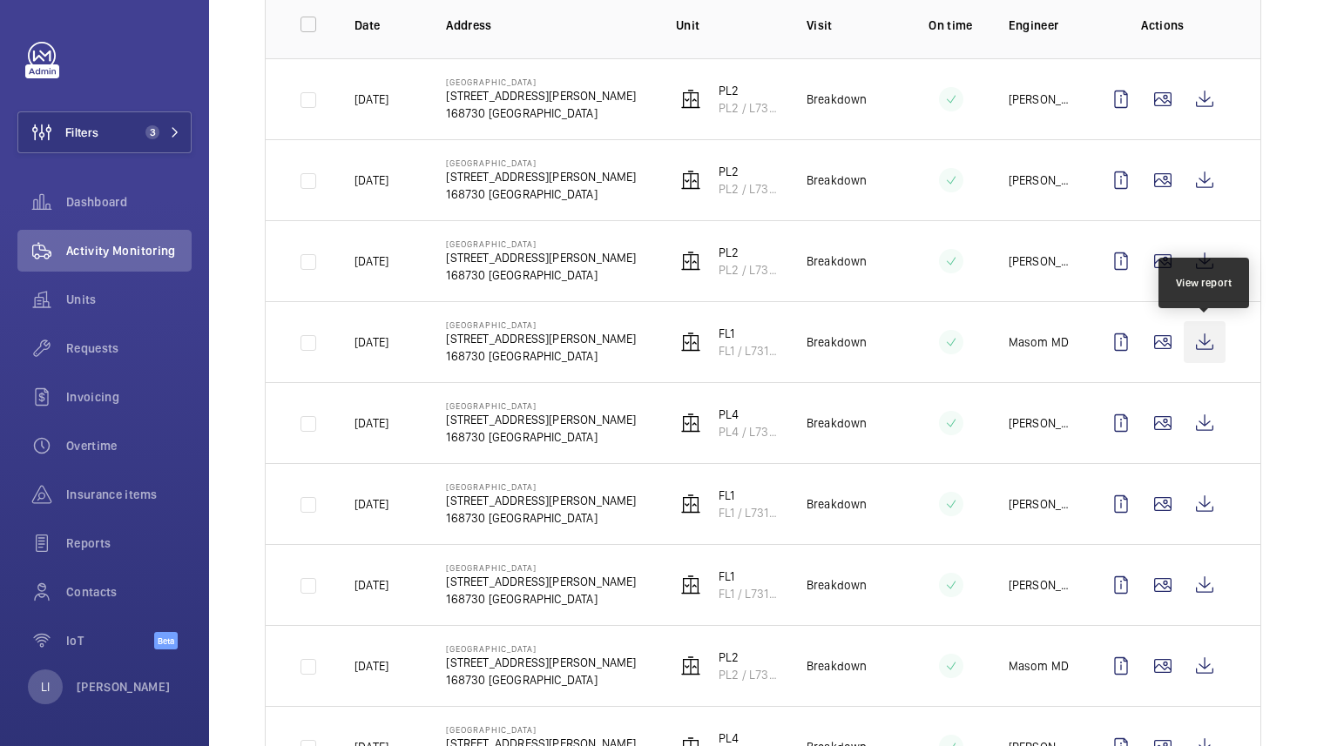
click at [1207, 338] on wm-front-icon-button at bounding box center [1205, 342] width 42 height 42
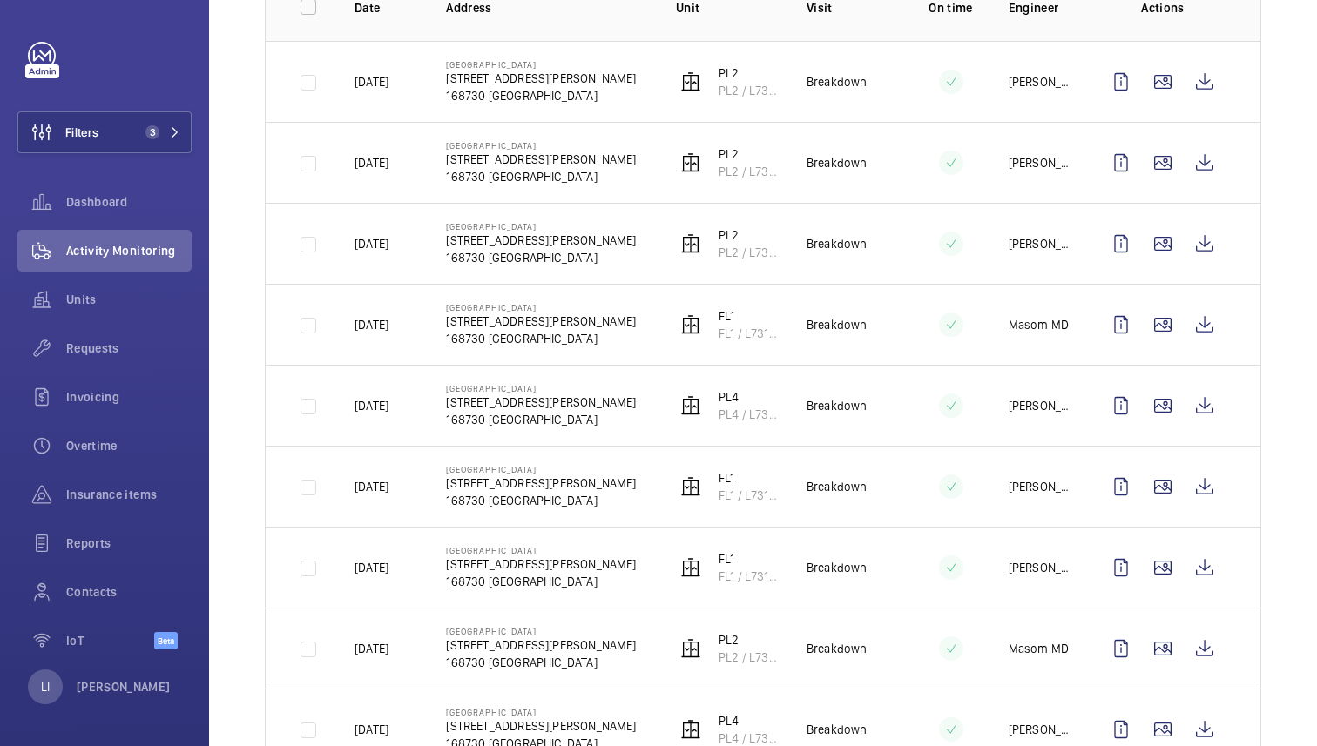
scroll to position [326, 0]
